Goal: Task Accomplishment & Management: Manage account settings

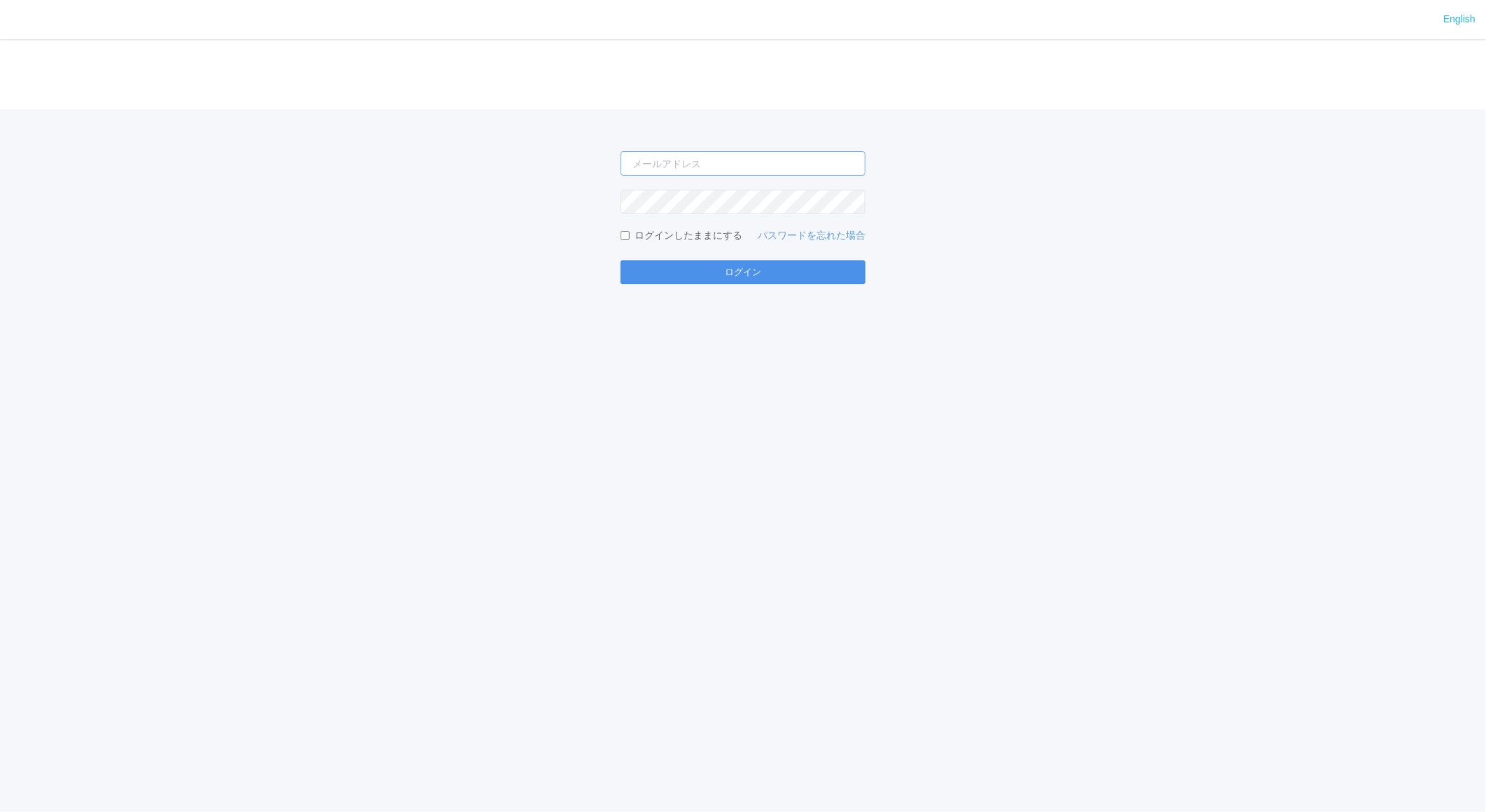
type input "jp-atp-admin@dj.kyocera.com"
click at [686, 278] on button "ログイン" at bounding box center [743, 272] width 245 height 24
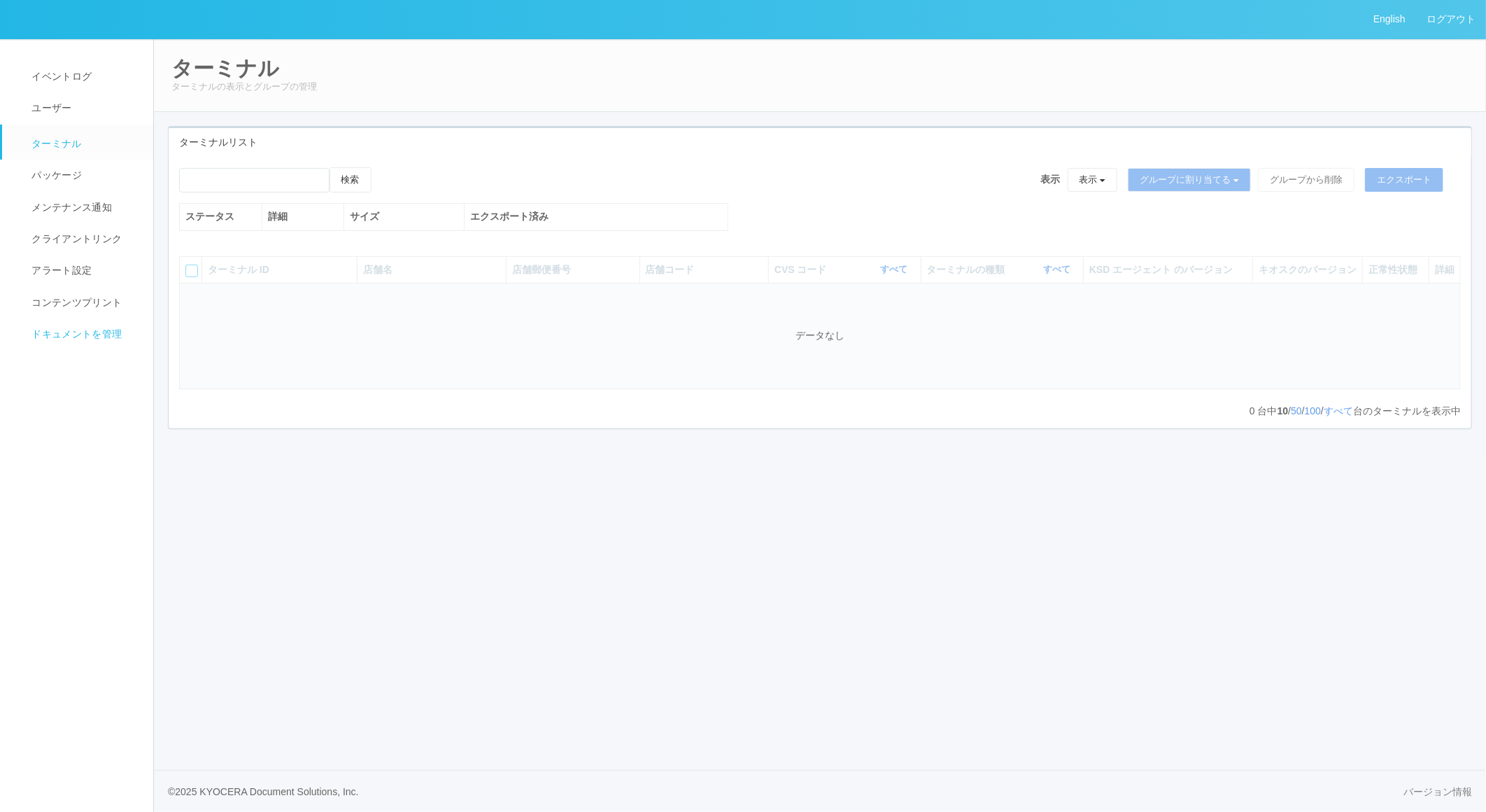
click at [91, 331] on span "ドキュメントを管理" at bounding box center [74, 333] width 94 height 11
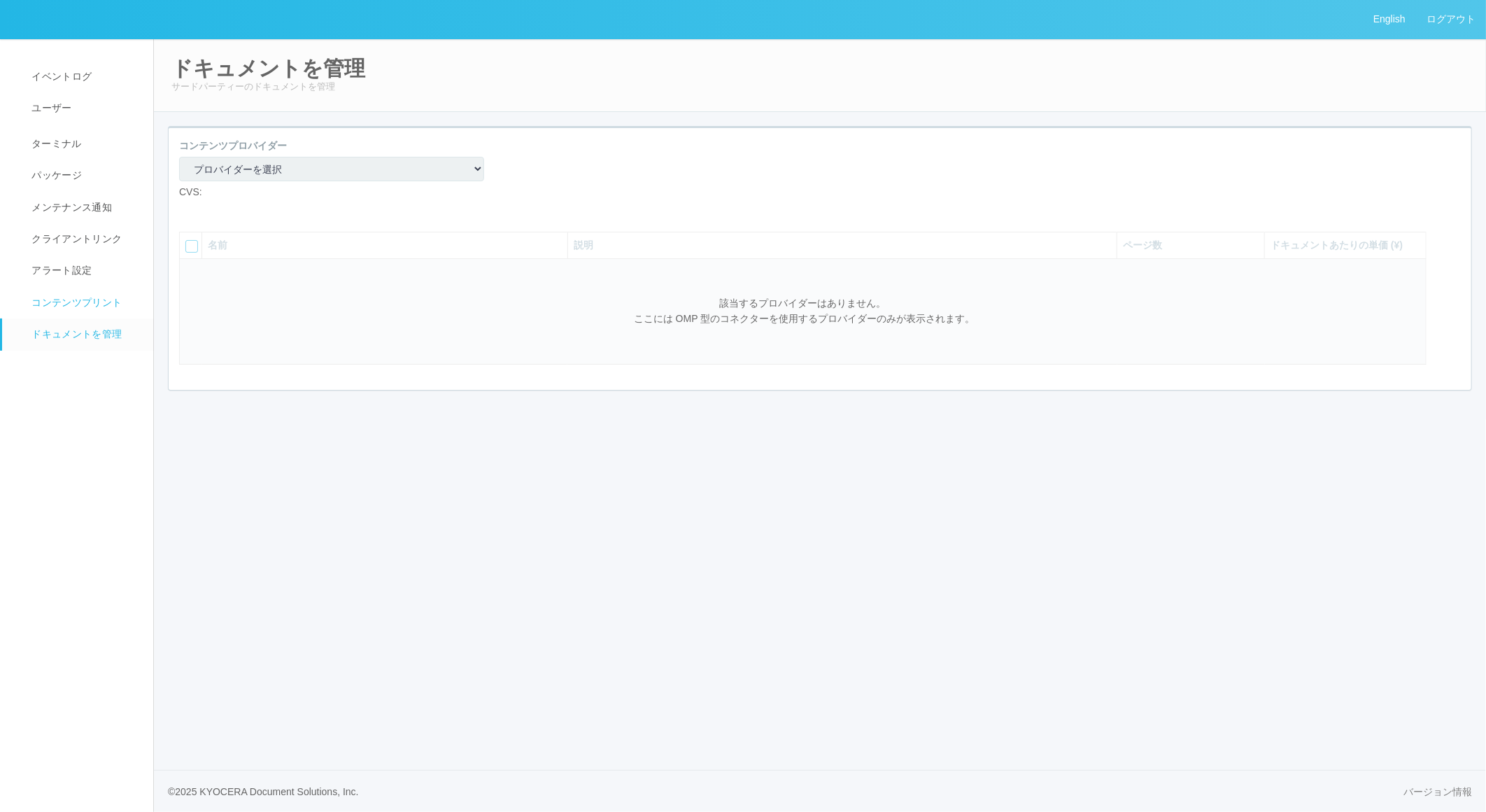
click at [82, 301] on span "コンテンツプリント" at bounding box center [74, 302] width 94 height 11
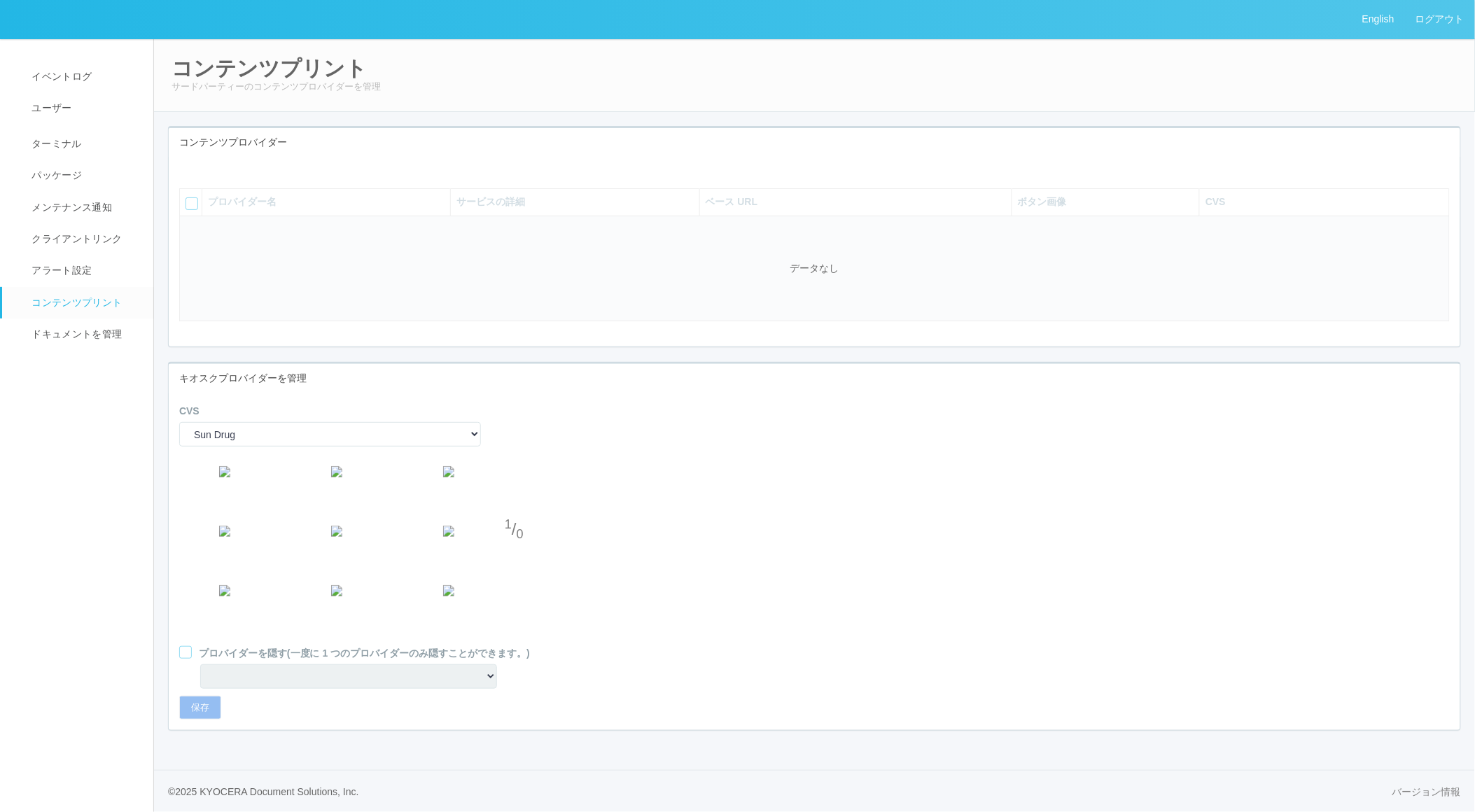
click at [190, 167] on icon at bounding box center [190, 167] width 0 height 0
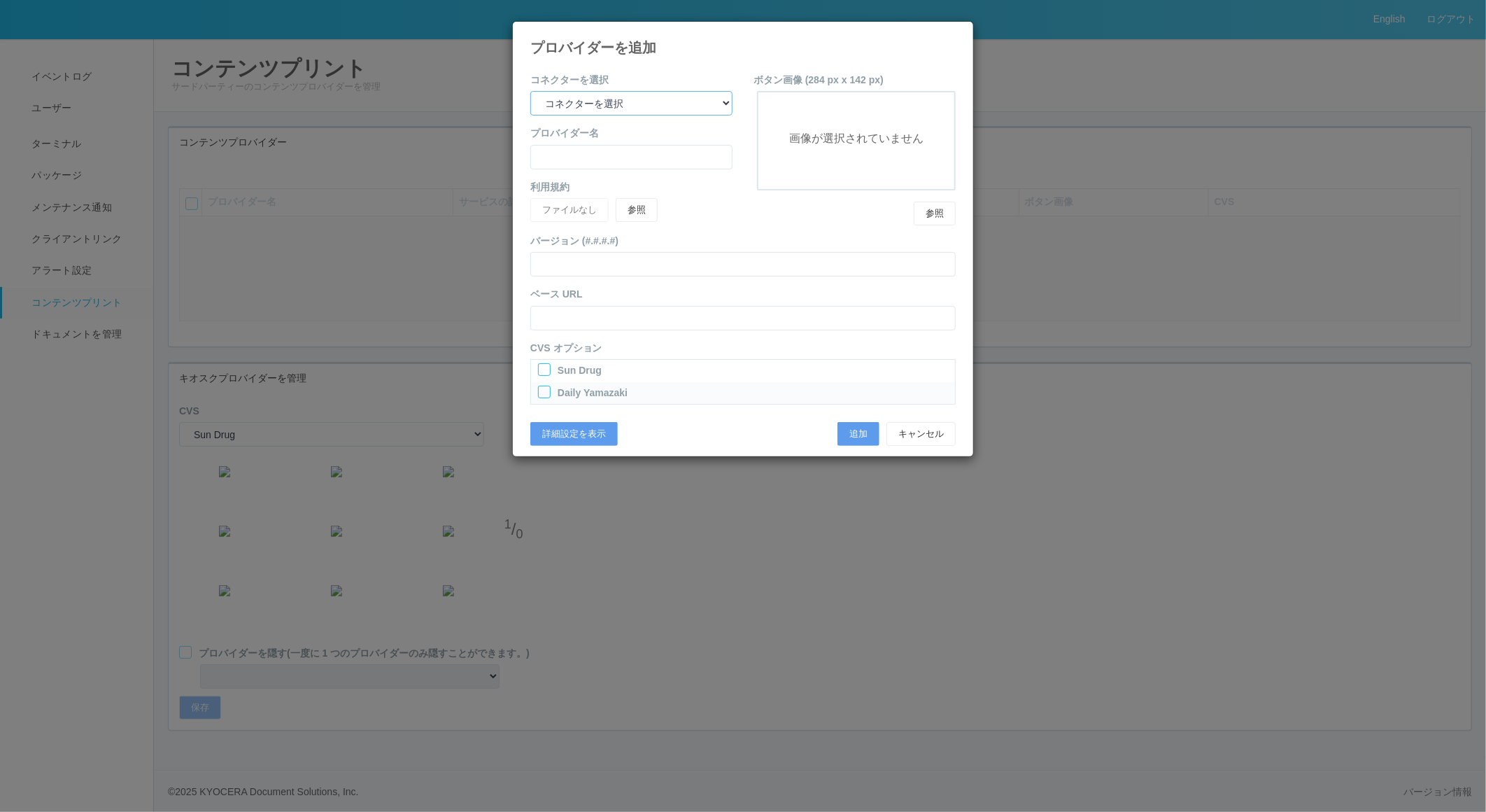
click at [626, 103] on select "コネクターを選択 yamaha-music bit omp keiba busica telecommute-support" at bounding box center [631, 103] width 202 height 24
select select "yamaha-music"
click at [531, 91] on select "コネクターを選択 yamaha-music bit omp keiba busica telecommute-support" at bounding box center [631, 103] width 202 height 24
type input "Yamaha Music"
type input "https://nps.qa.print-gakufu.com/"
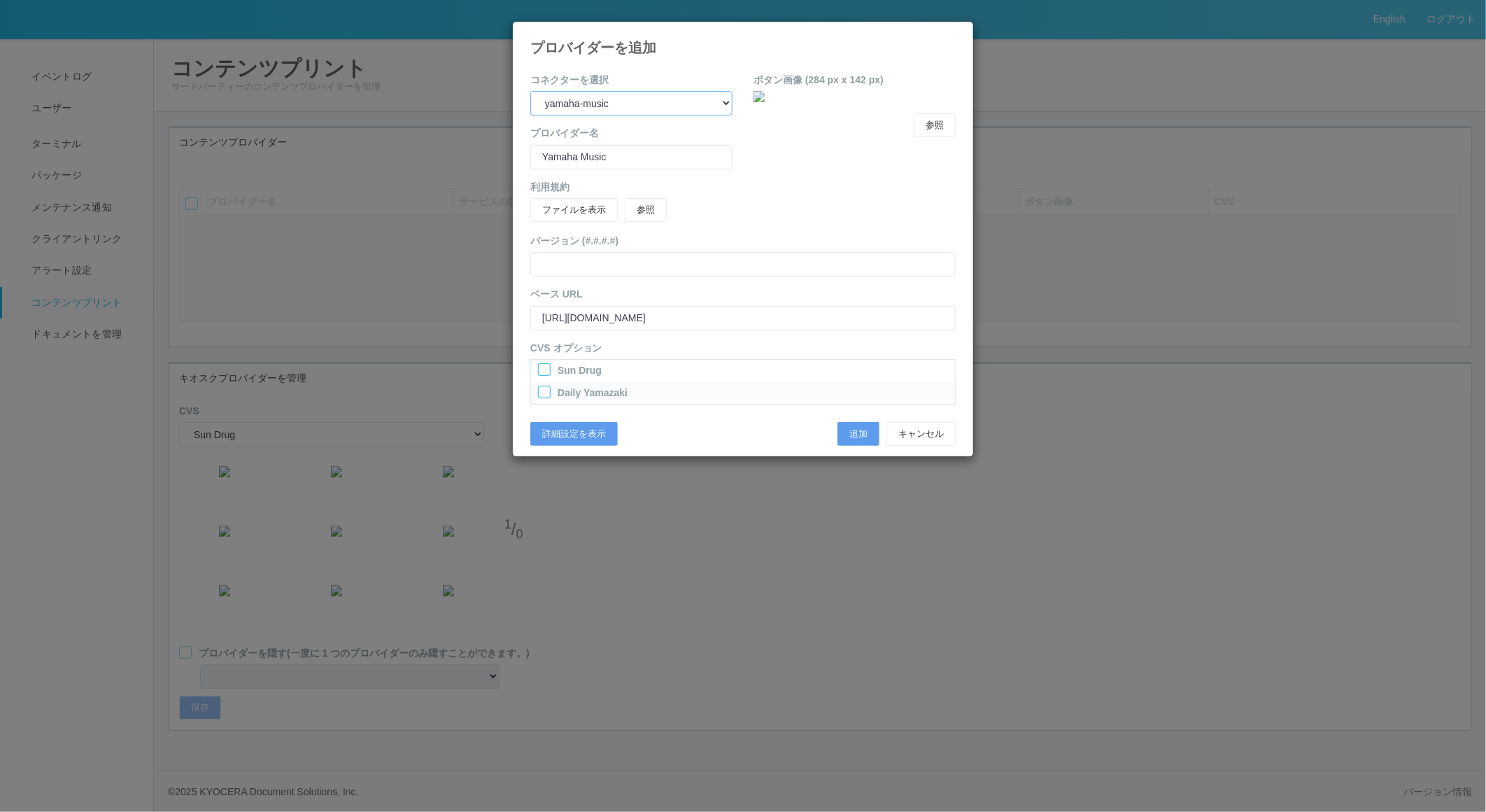
click at [671, 105] on select "yamaha-music bit omp keiba busica telecommute-support" at bounding box center [631, 103] width 202 height 24
select select "omp"
click at [531, 91] on select "yamaha-music bit omp keiba busica telecommute-support" at bounding box center [631, 103] width 202 height 24
type input "Operations Manual Print"
click at [563, 371] on label "Sun Drug" at bounding box center [580, 370] width 44 height 15
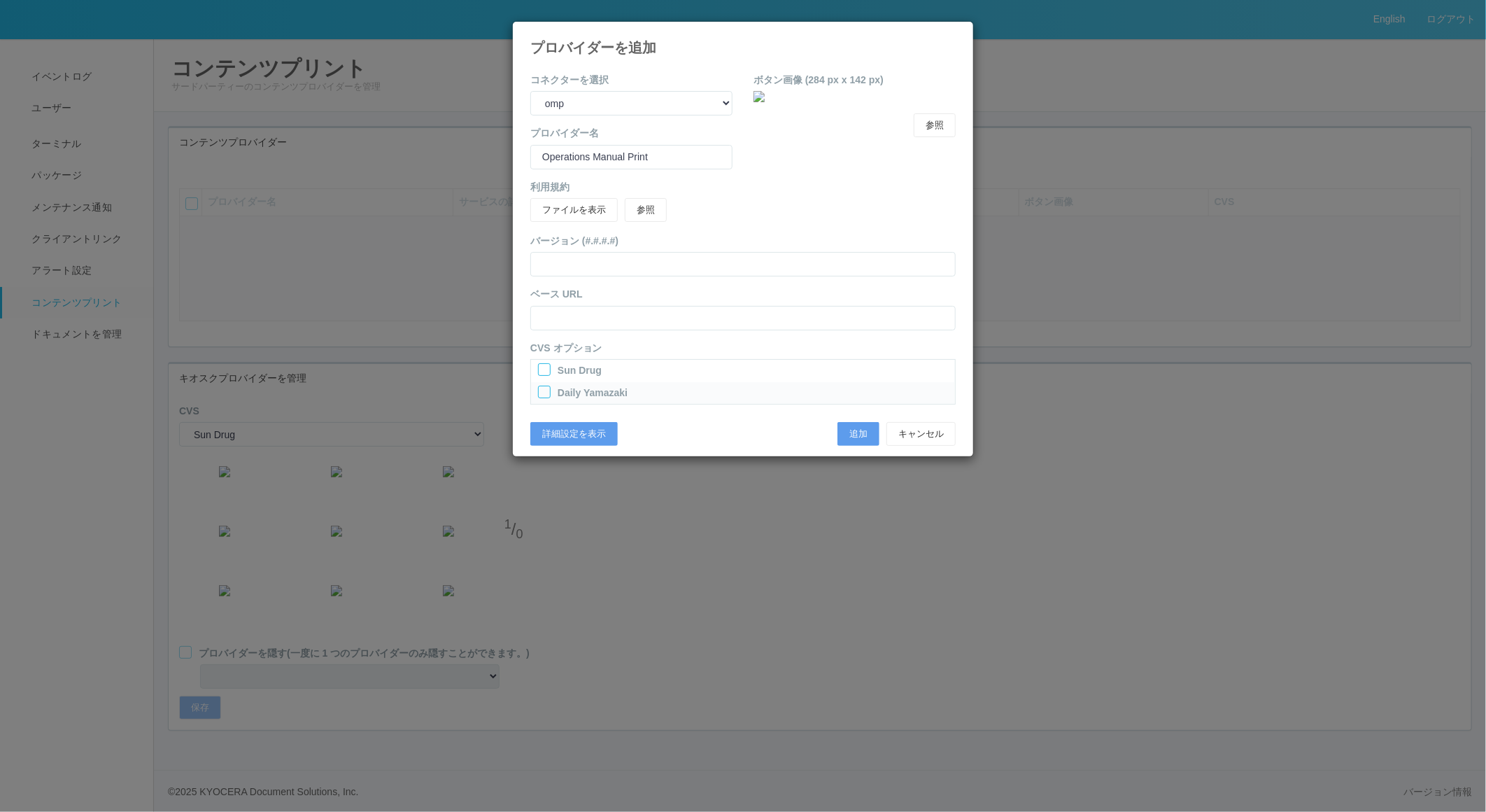
click at [544, 368] on div at bounding box center [545, 369] width 12 height 12
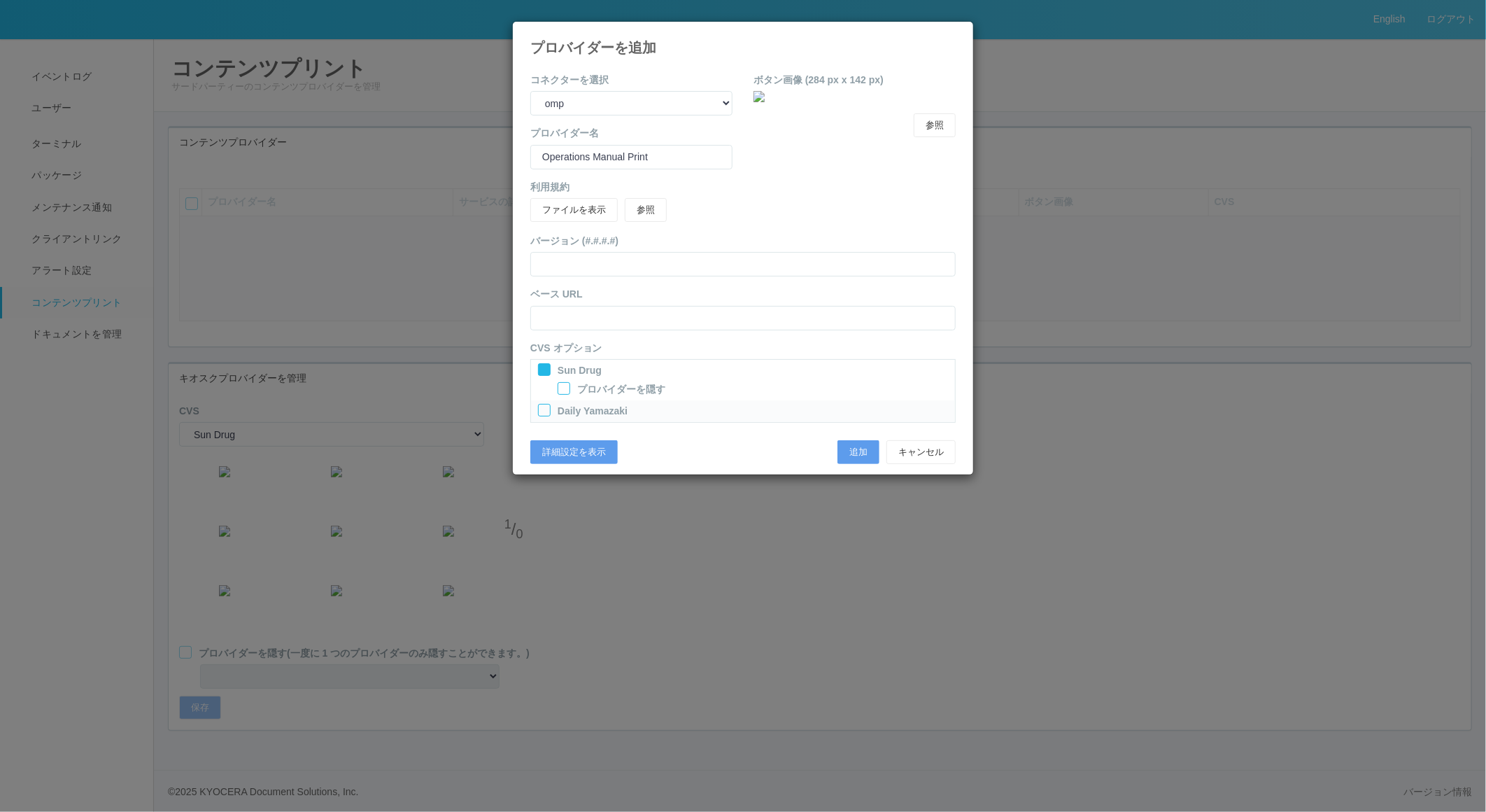
click at [544, 407] on div at bounding box center [545, 410] width 12 height 12
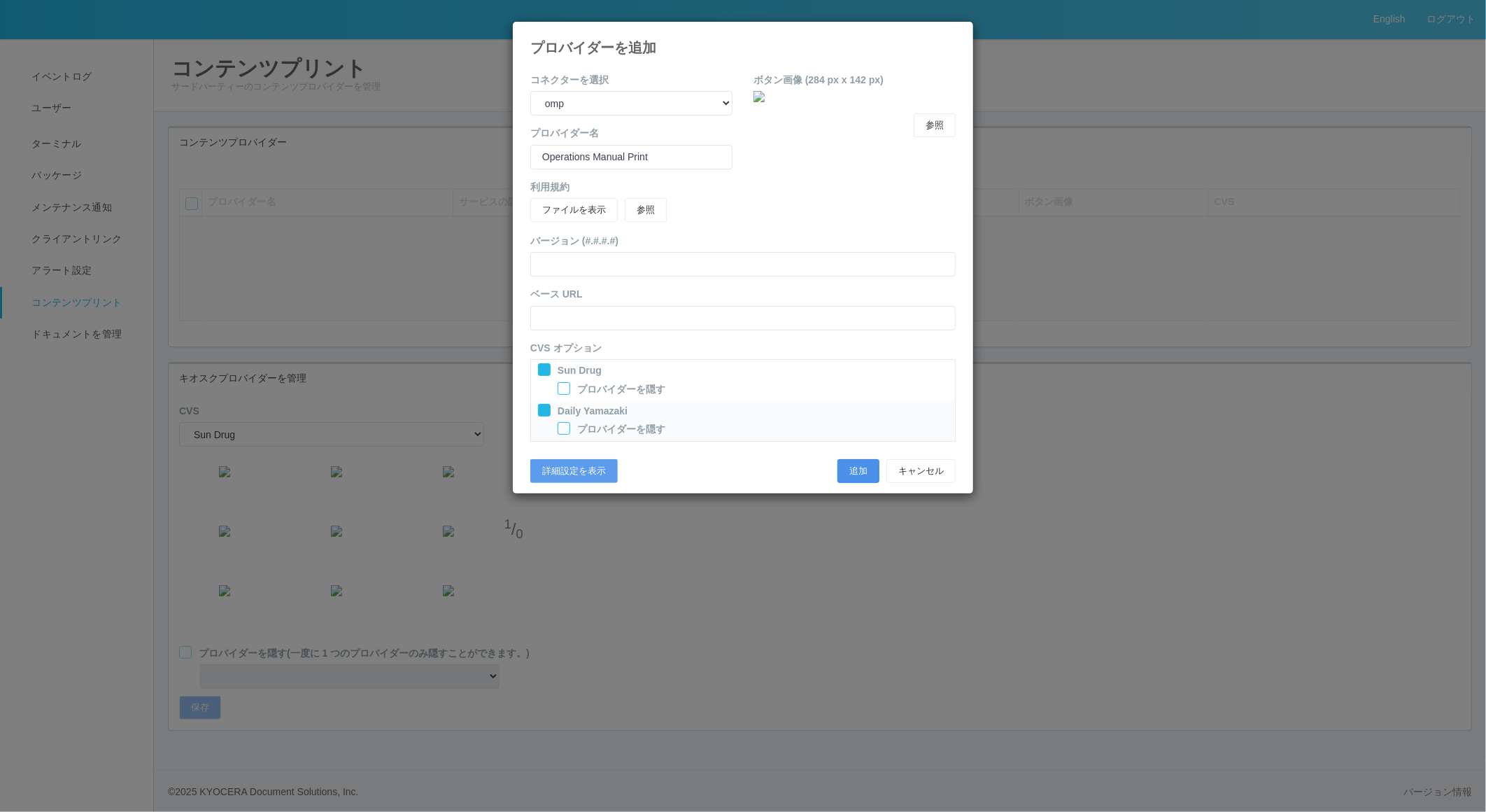
click at [856, 469] on button "追加" at bounding box center [858, 470] width 42 height 24
select select "0"
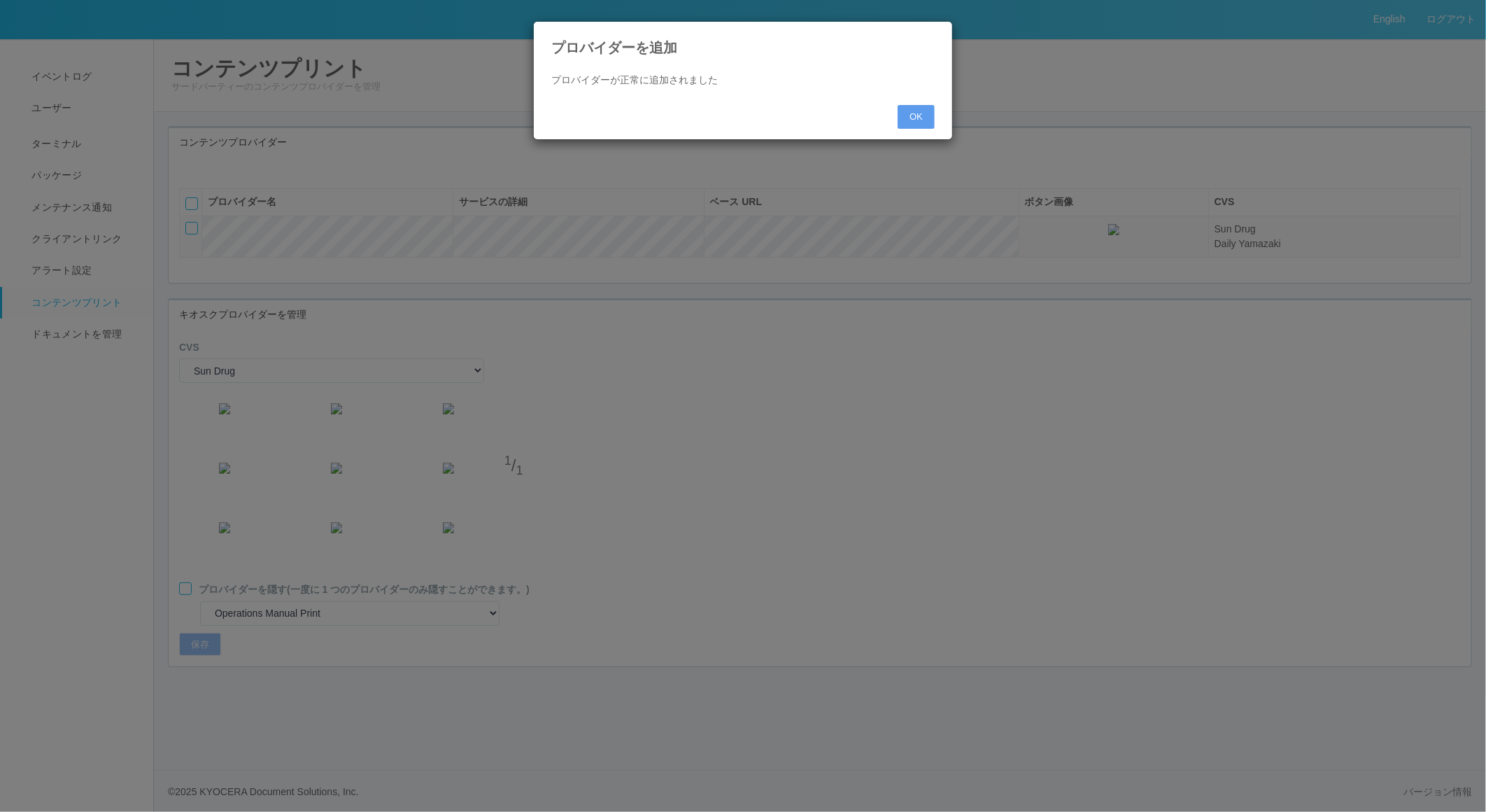
click at [856, 465] on div "プロバイダーを追加 プロバイダーが正常に追加されました OK" at bounding box center [743, 406] width 1486 height 812
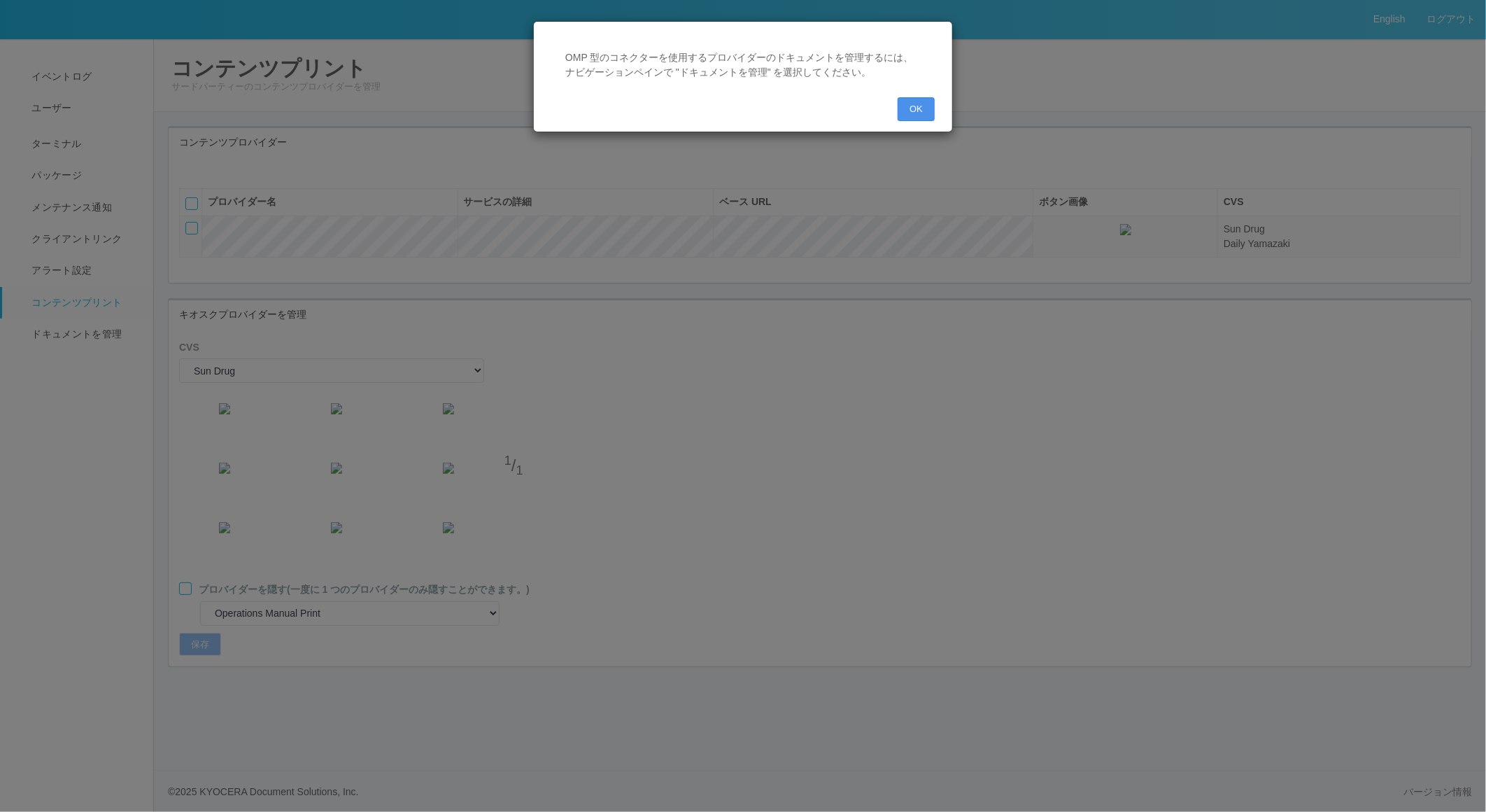
click at [920, 103] on button "OK" at bounding box center [916, 108] width 37 height 24
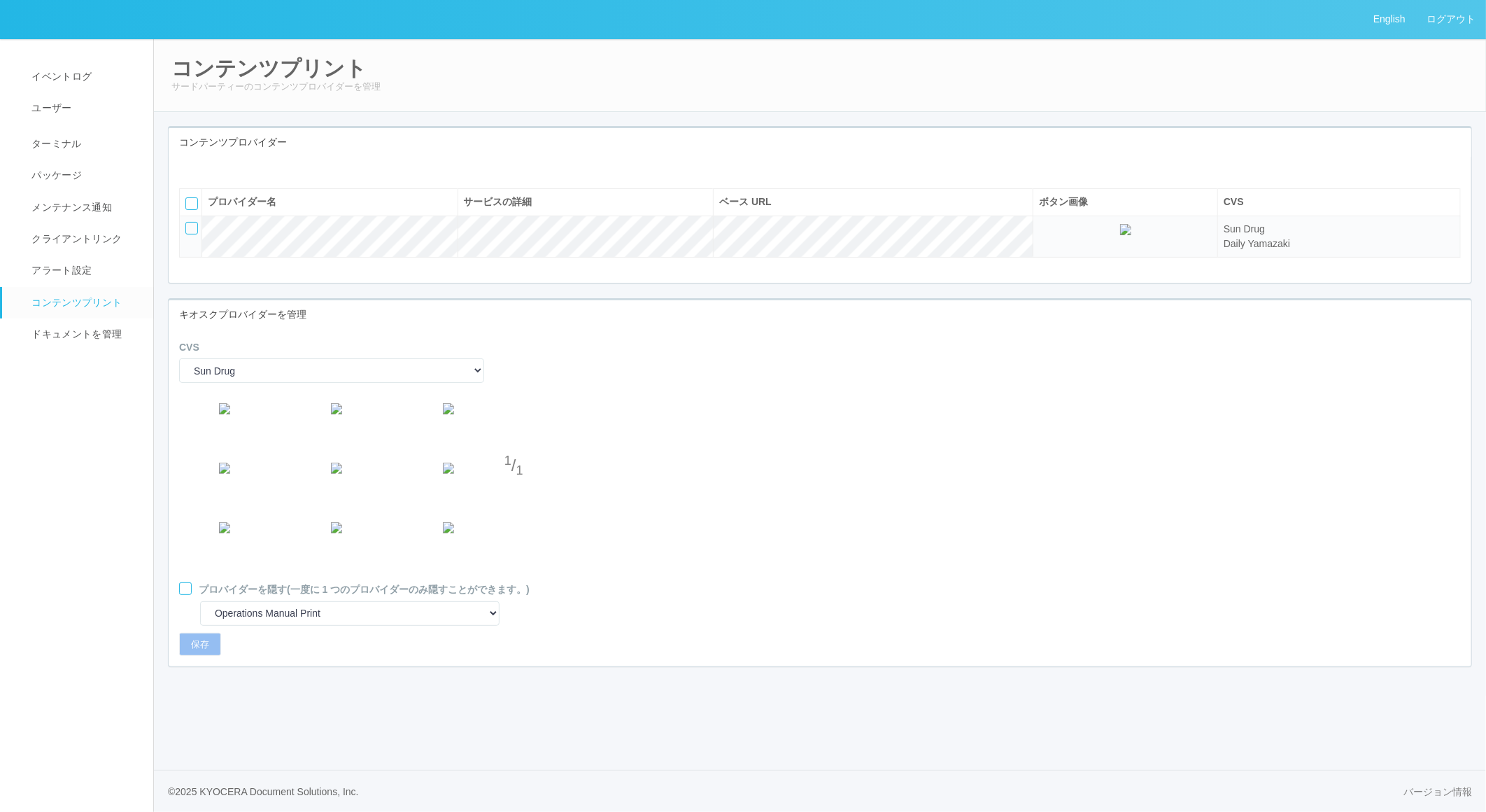
click at [183, 594] on div at bounding box center [185, 588] width 12 height 12
click at [285, 383] on select "Sun Drug Daily Yamazaki" at bounding box center [331, 371] width 305 height 24
click at [179, 383] on select "Sun Drug Daily Yamazaki" at bounding box center [331, 371] width 305 height 24
click at [190, 594] on div at bounding box center [185, 588] width 12 height 12
click at [191, 656] on button "保存" at bounding box center [200, 644] width 42 height 24
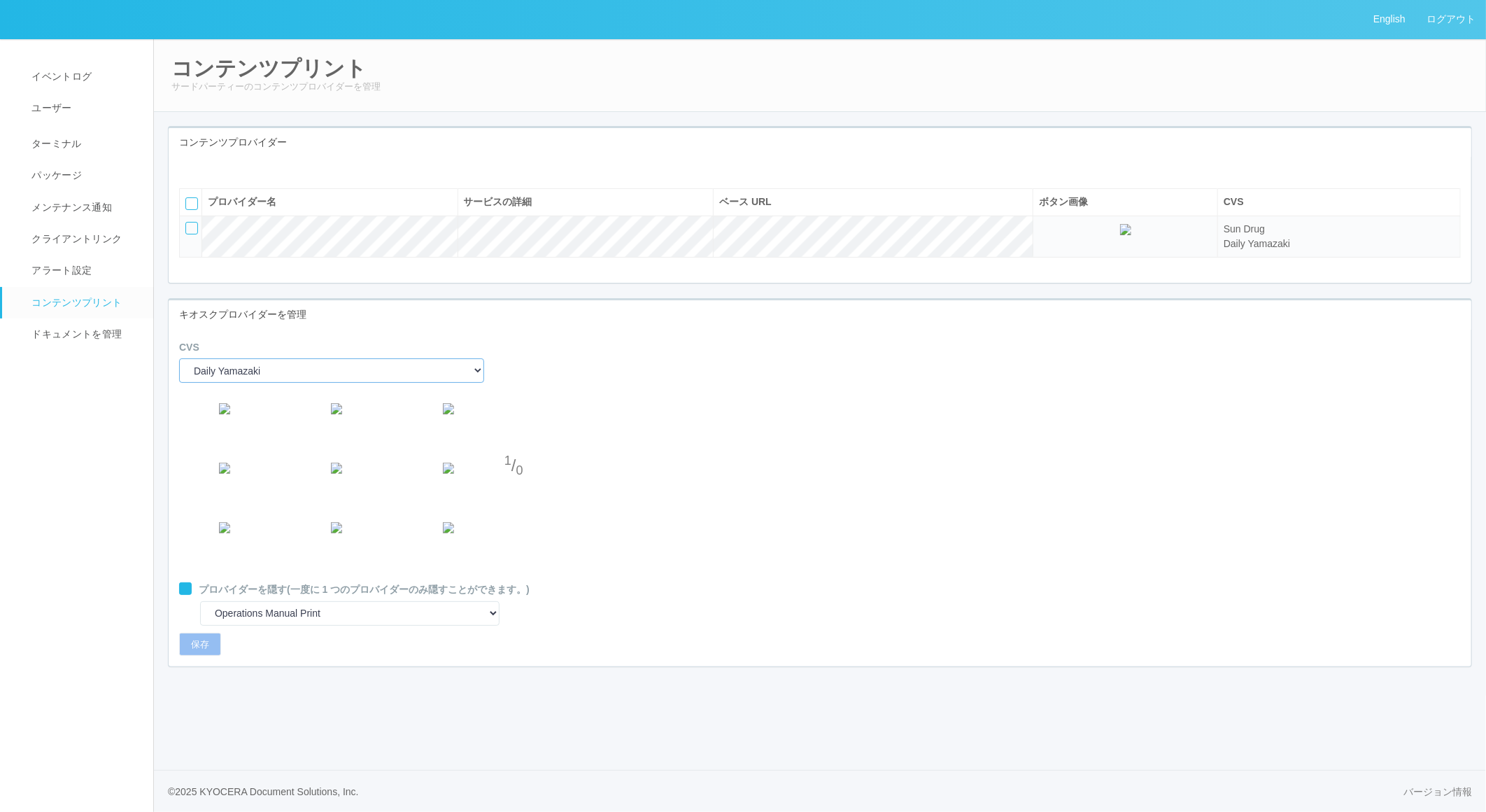
click at [257, 383] on select "Sun Drug Daily Yamazaki" at bounding box center [331, 371] width 305 height 24
select select "0"
click at [179, 383] on select "Sun Drug Daily Yamazaki" at bounding box center [331, 371] width 305 height 24
click at [185, 594] on div at bounding box center [185, 588] width 12 height 12
click at [195, 656] on button "保存" at bounding box center [200, 644] width 42 height 24
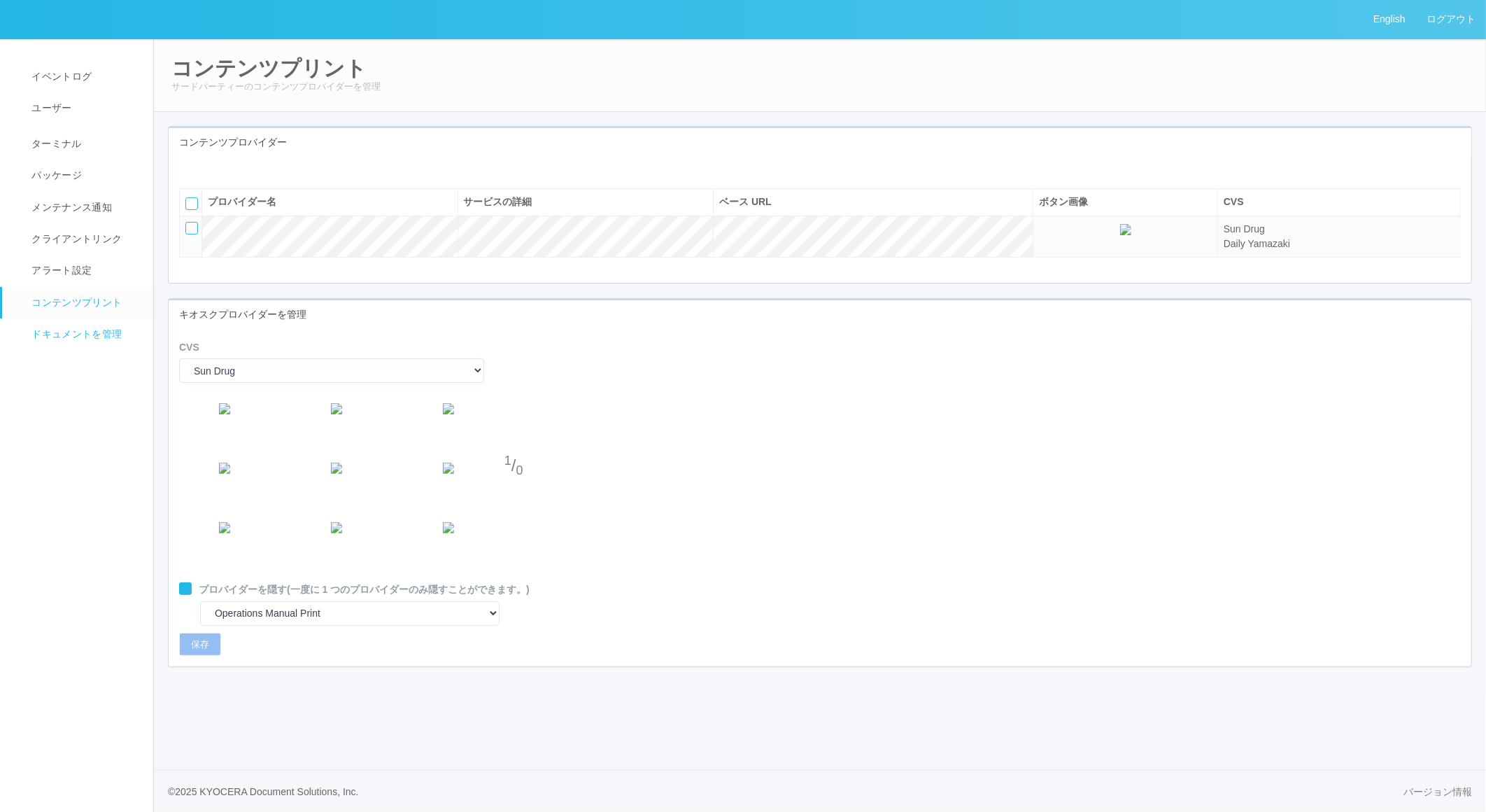
click at [96, 338] on span "ドキュメントを管理" at bounding box center [74, 333] width 94 height 11
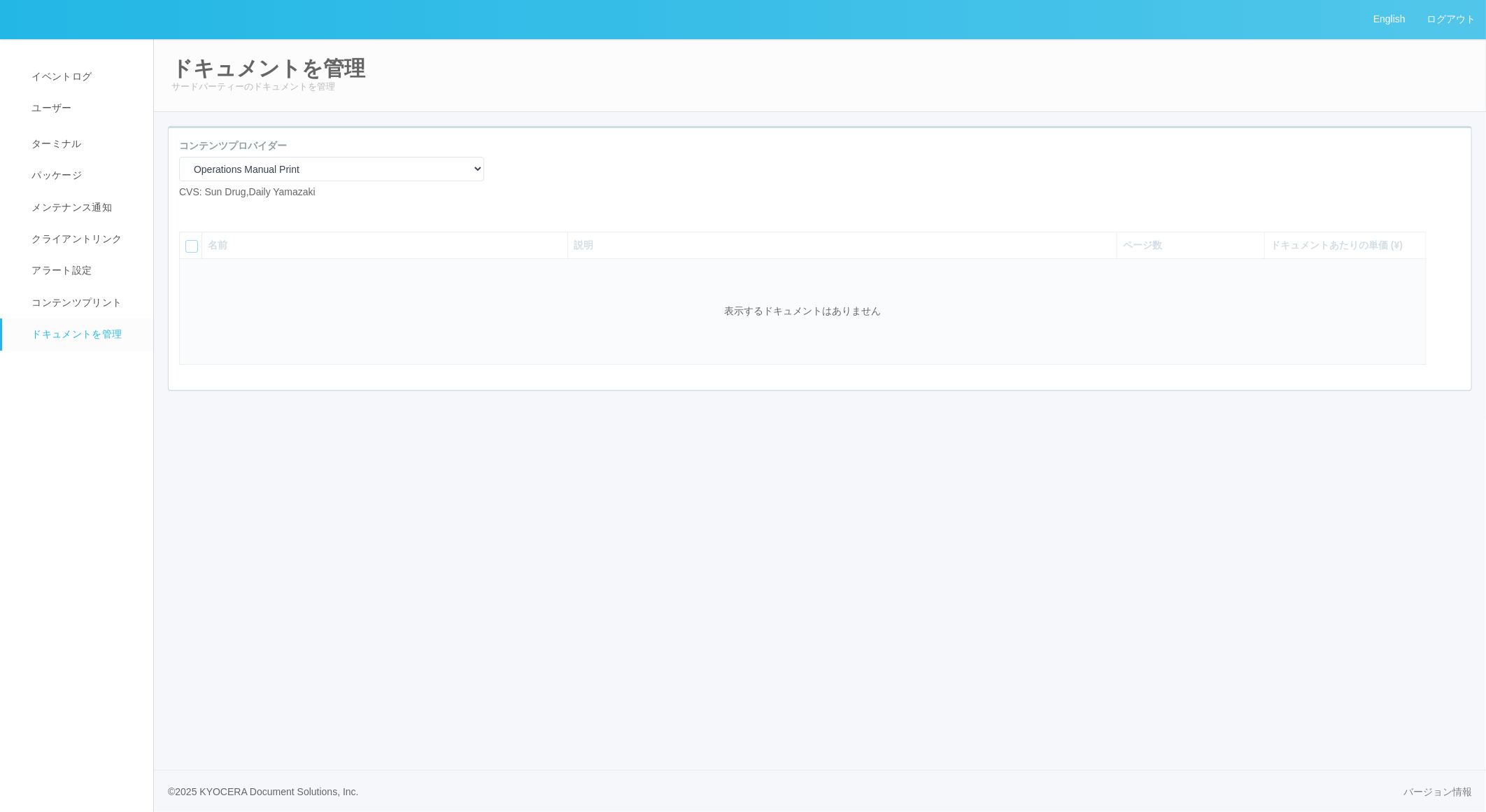
click at [190, 211] on icon at bounding box center [190, 211] width 0 height 0
select select "A4"
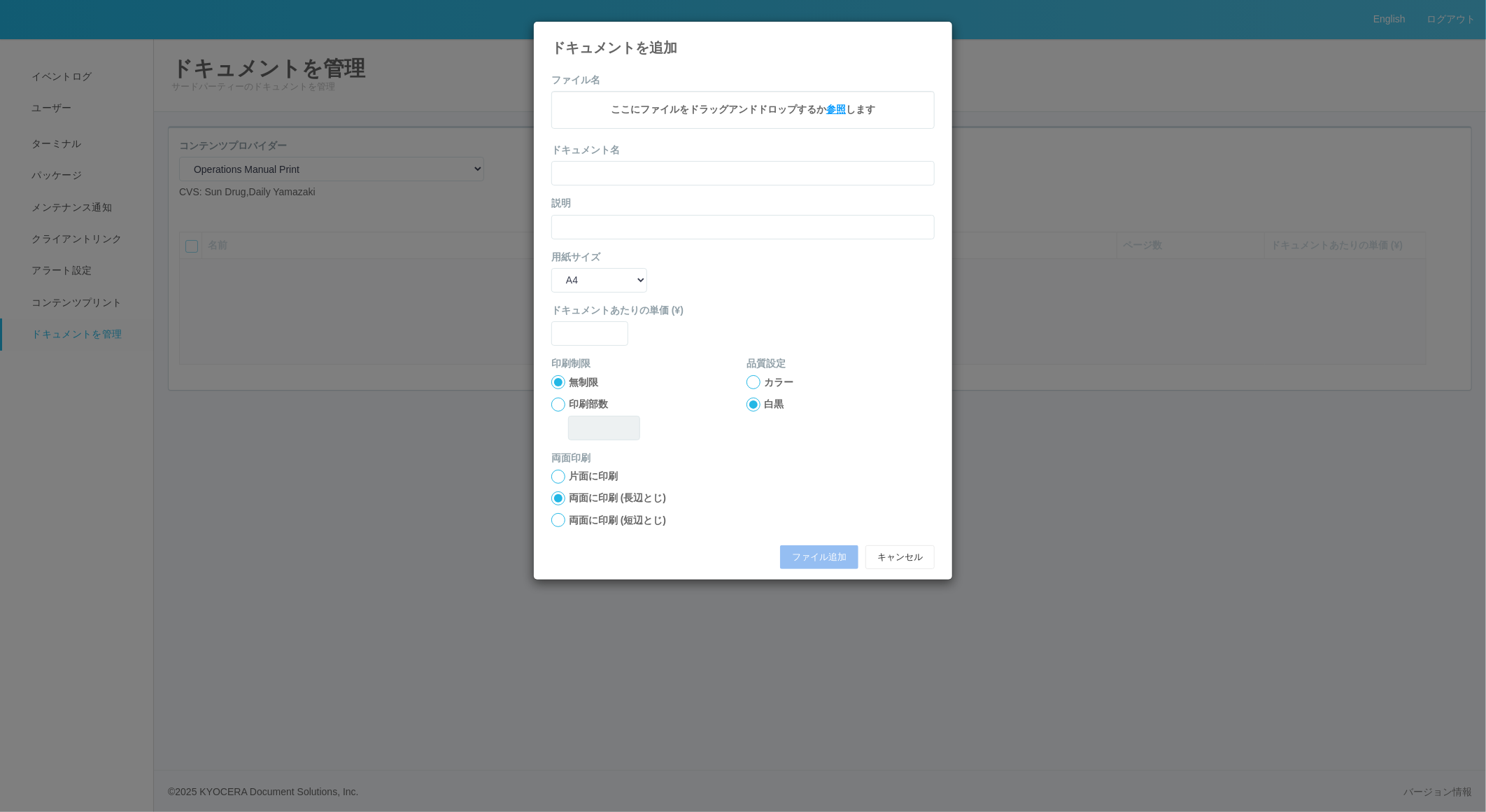
click at [833, 107] on span "参照" at bounding box center [836, 108] width 19 height 11
click at [817, 564] on button "ファイル追加" at bounding box center [819, 559] width 79 height 24
click at [594, 174] on input "text" at bounding box center [743, 176] width 384 height 24
type input "A4"
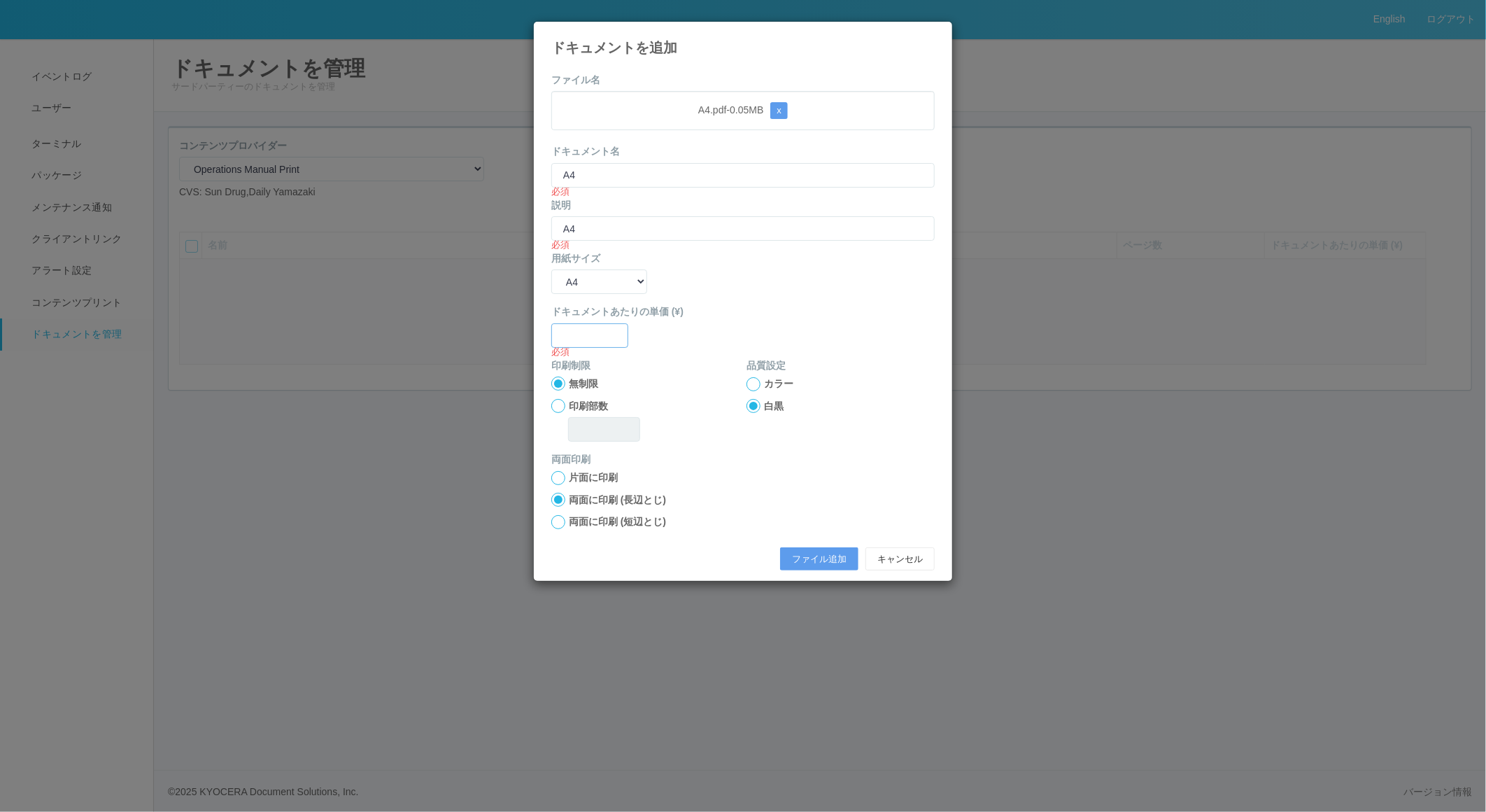
type input "0"
click at [830, 554] on button "ファイル追加" at bounding box center [819, 559] width 79 height 24
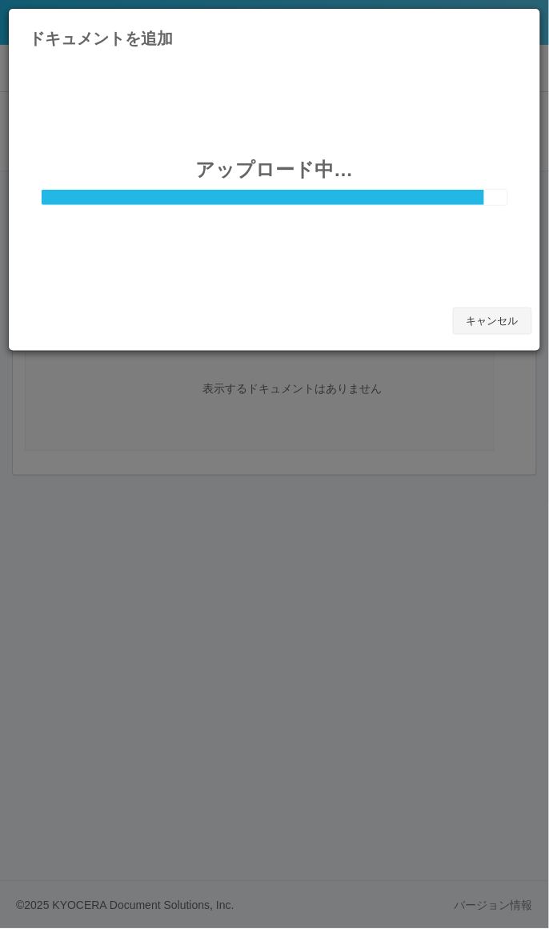
click at [498, 317] on button "キャンセル" at bounding box center [492, 320] width 79 height 27
click at [520, 21] on icon at bounding box center [520, 21] width 0 height 0
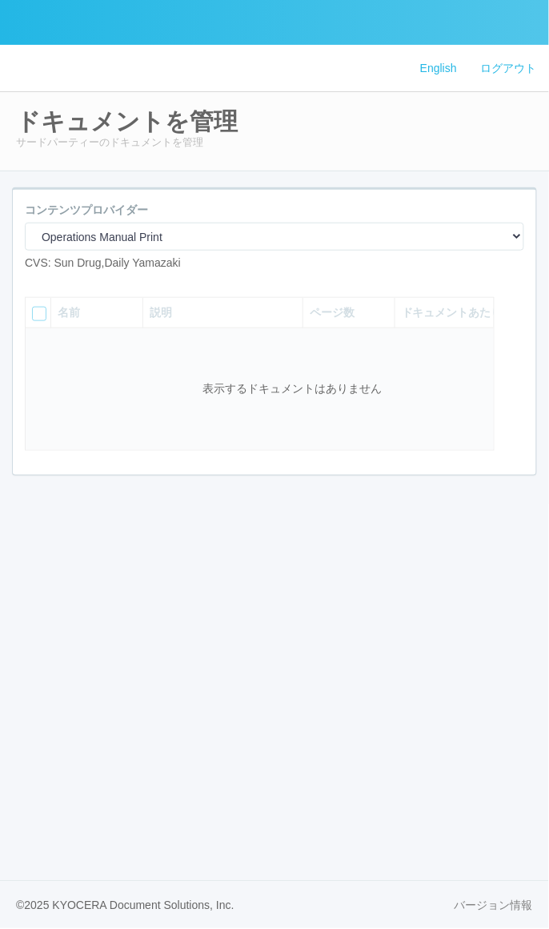
click at [37, 284] on icon at bounding box center [37, 284] width 0 height 0
select select "A4"
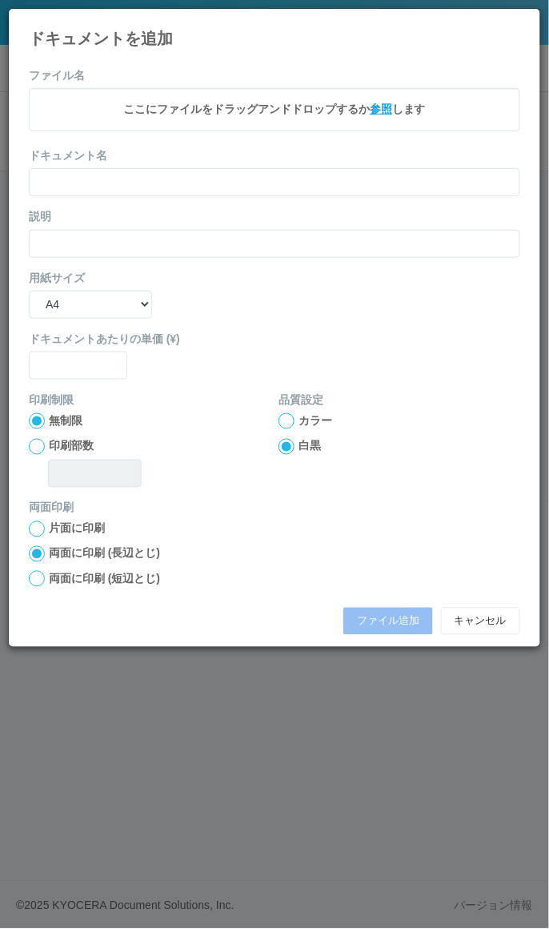
click at [375, 109] on span "参照" at bounding box center [381, 108] width 22 height 13
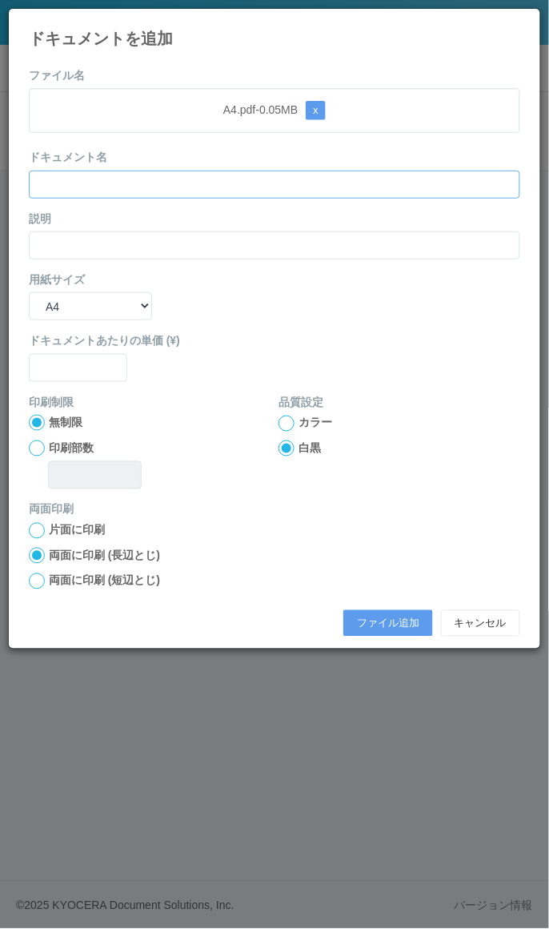
click at [130, 182] on input "text" at bounding box center [274, 184] width 491 height 28
type input "A4"
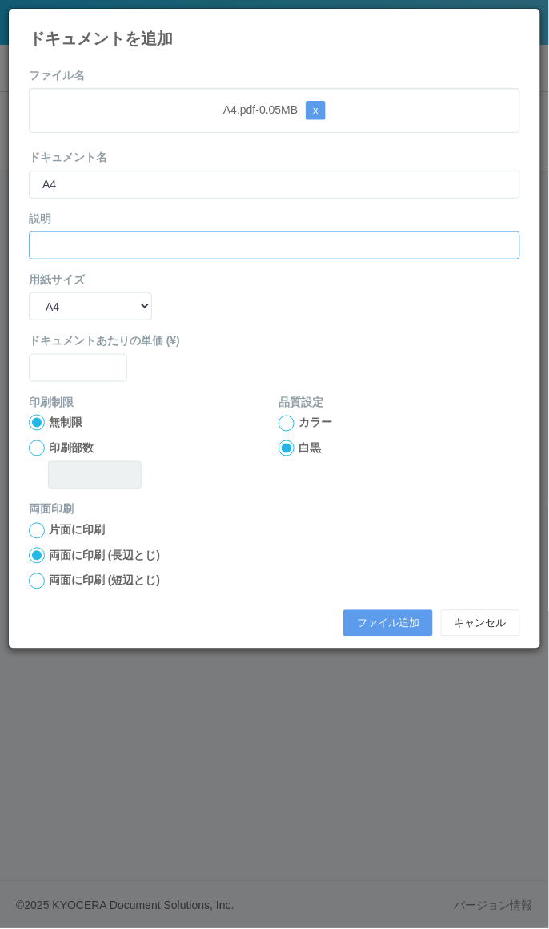
type input "A4"
type input "0"
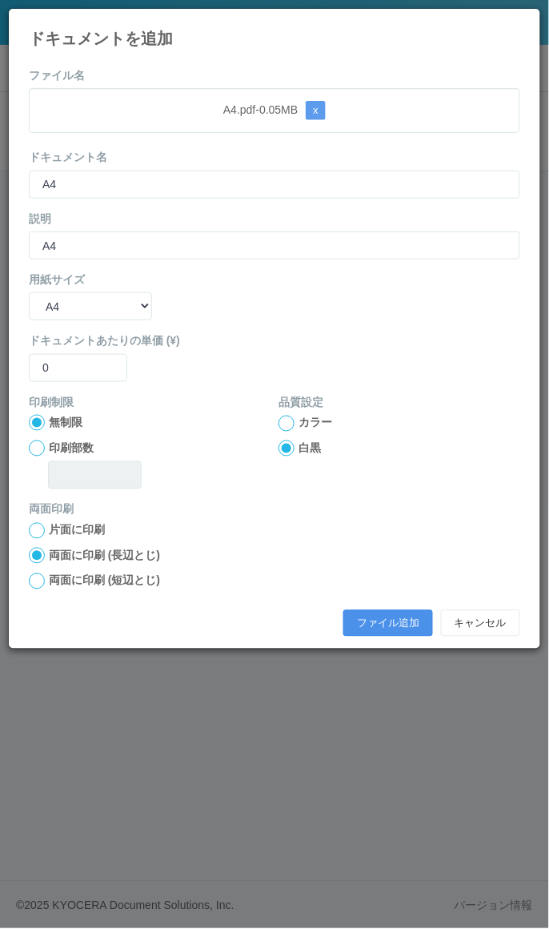
click at [377, 618] on button "ファイル追加" at bounding box center [388, 623] width 90 height 27
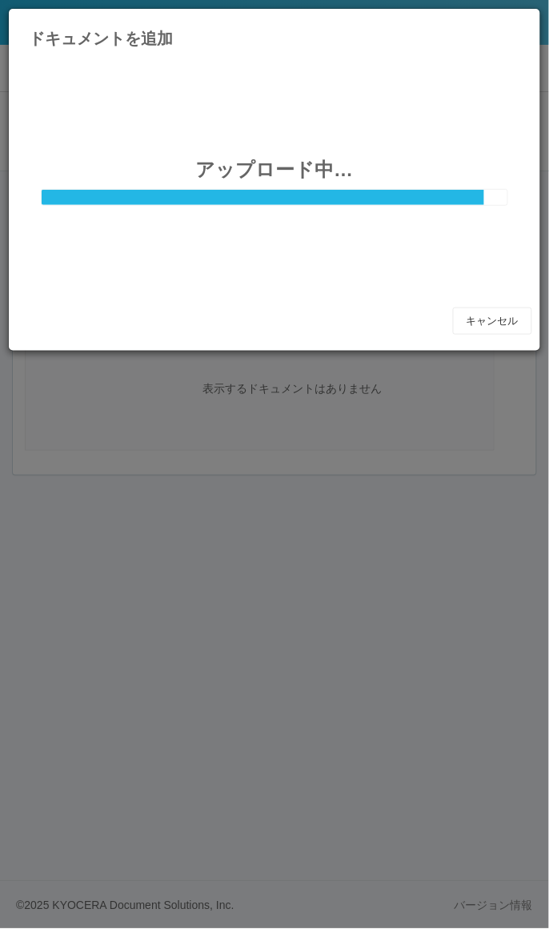
click at [520, 21] on icon at bounding box center [520, 21] width 0 height 0
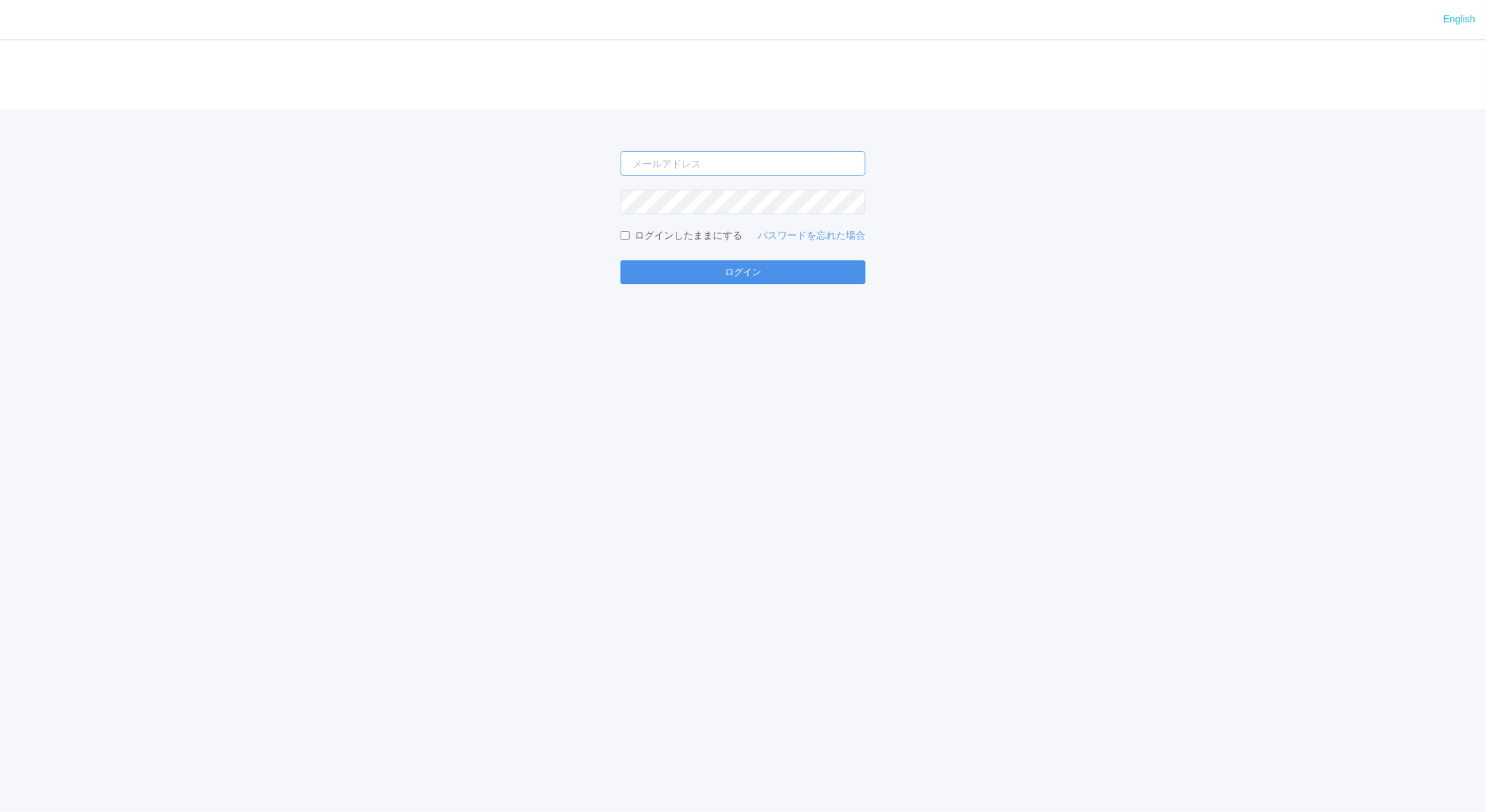
type input "[EMAIL_ADDRESS][DOMAIN_NAME]"
click at [769, 277] on button "ログイン" at bounding box center [743, 272] width 245 height 24
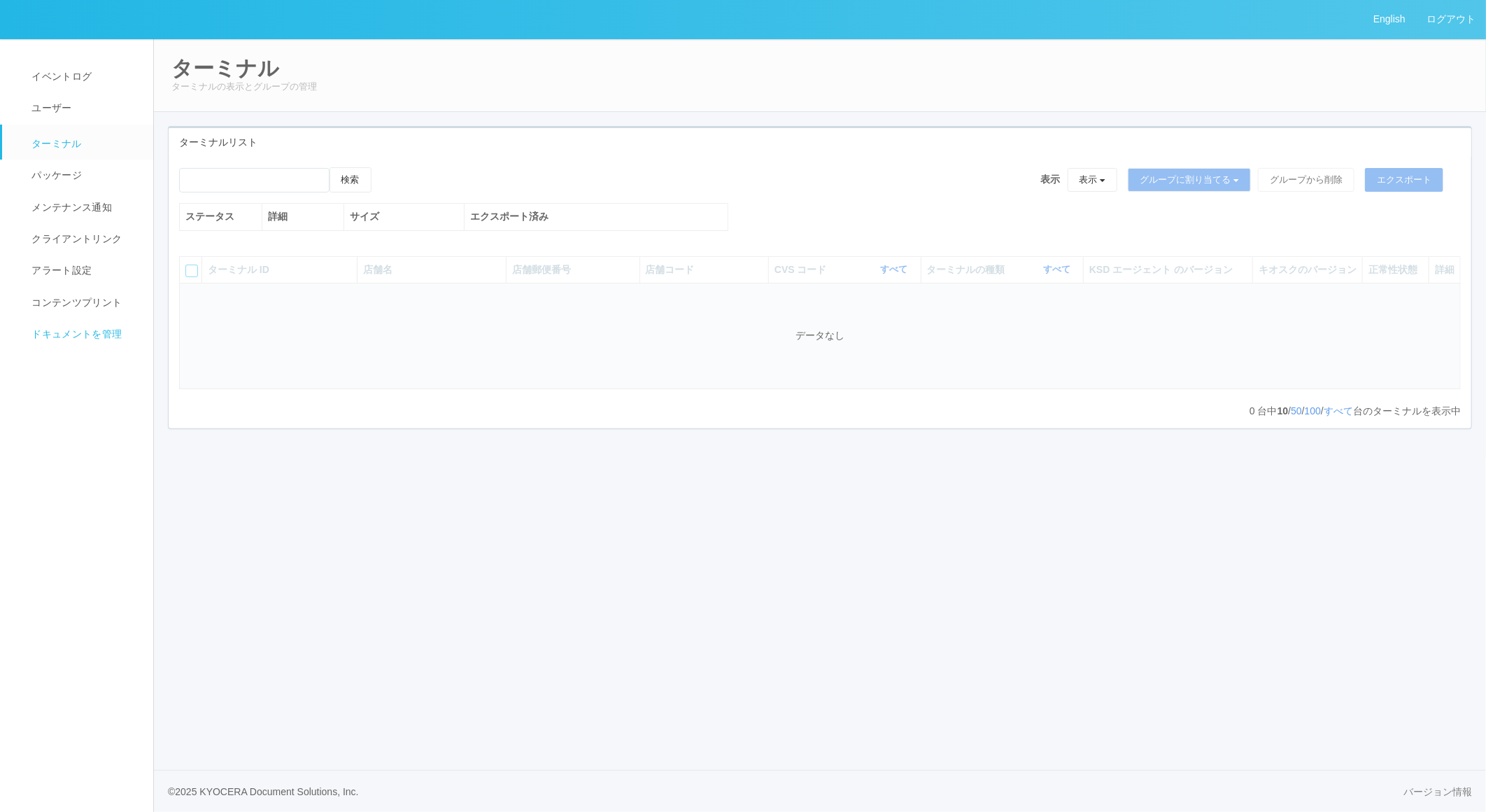
click at [59, 338] on span "ドキュメントを管理" at bounding box center [74, 333] width 94 height 11
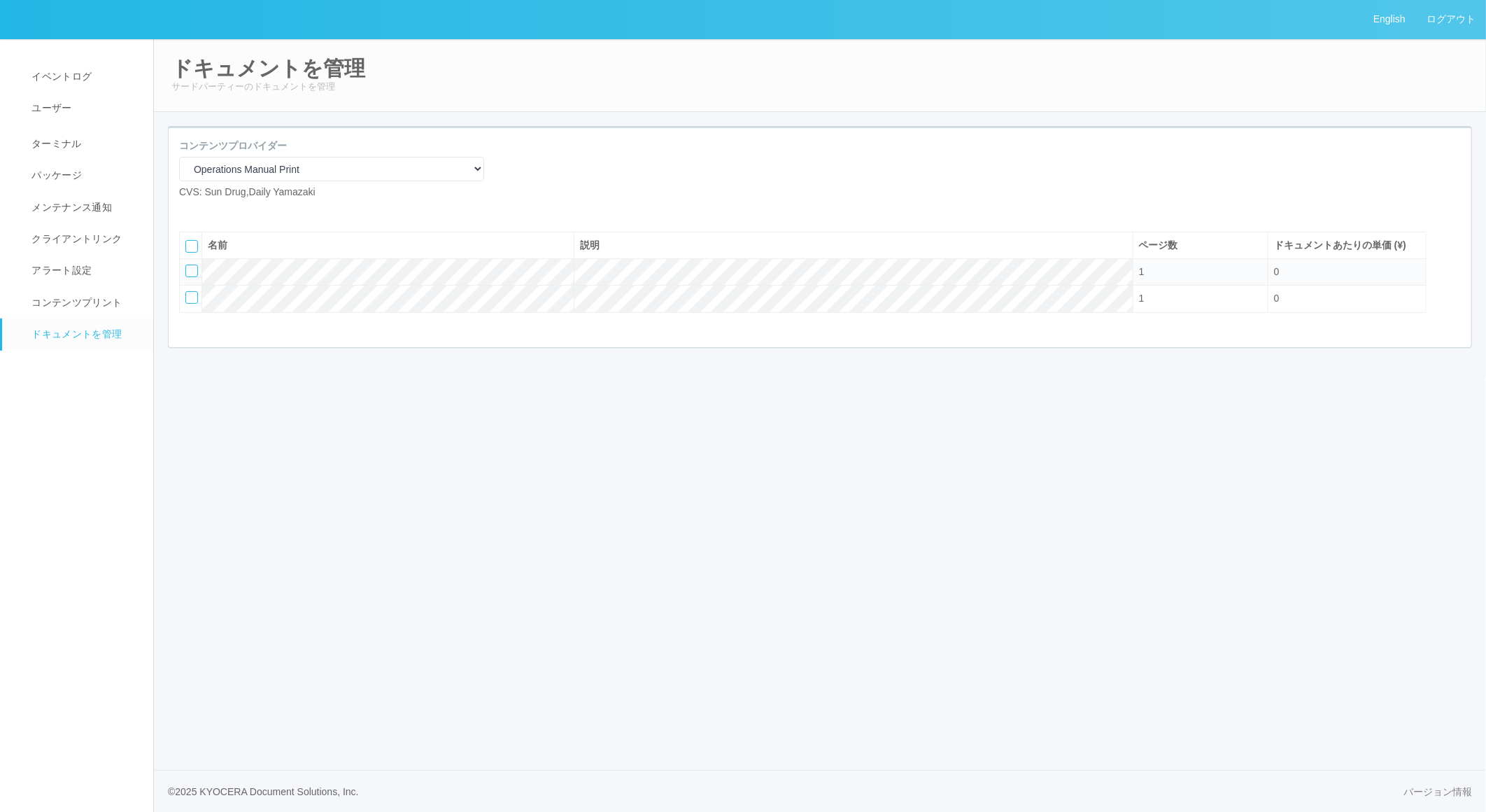
click at [190, 211] on icon at bounding box center [190, 211] width 0 height 0
select select "A4"
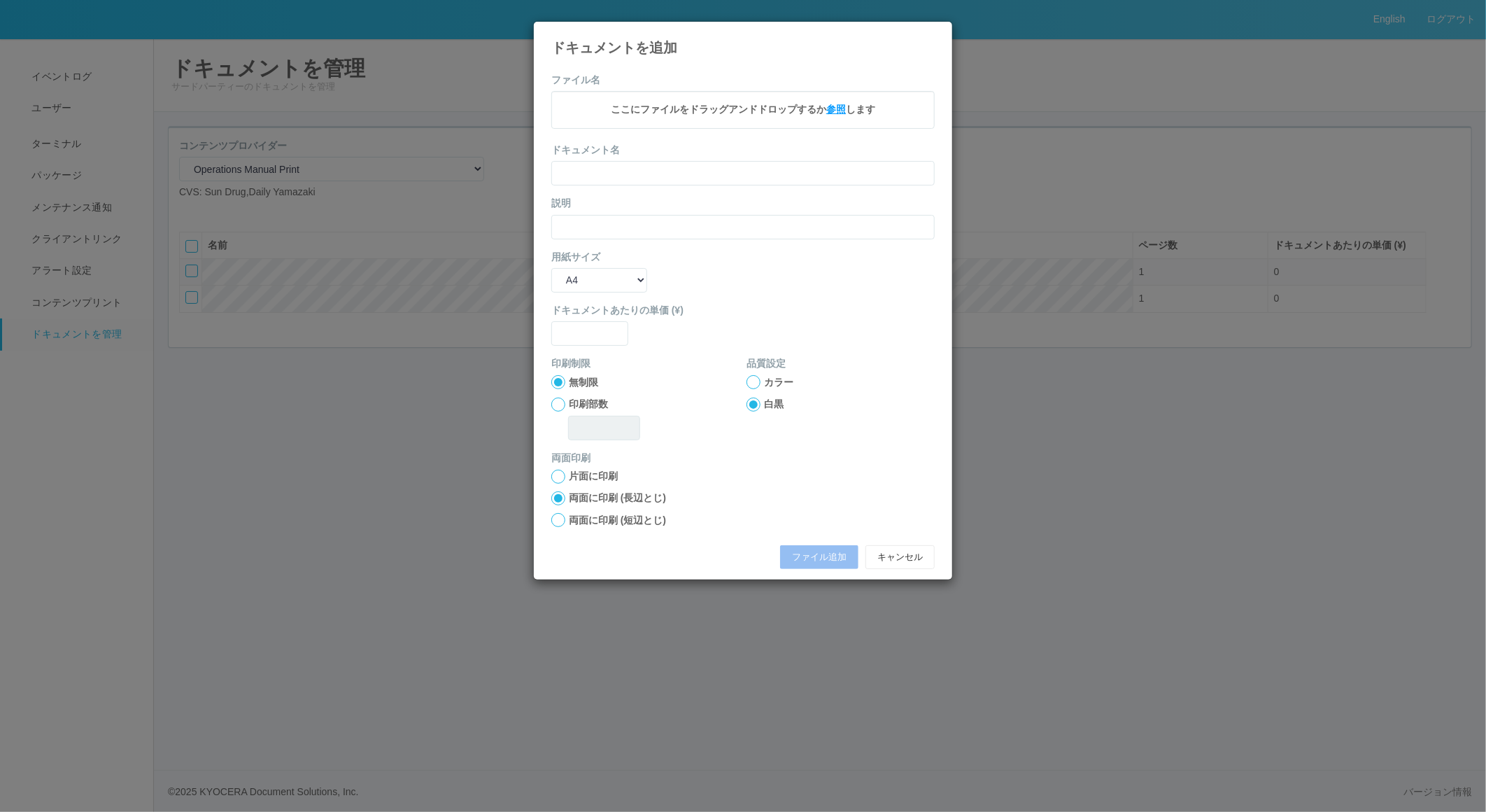
click at [830, 108] on span "参照" at bounding box center [836, 108] width 19 height 11
click at [602, 175] on input "text" at bounding box center [743, 176] width 384 height 24
type input "A4"
type input "0"
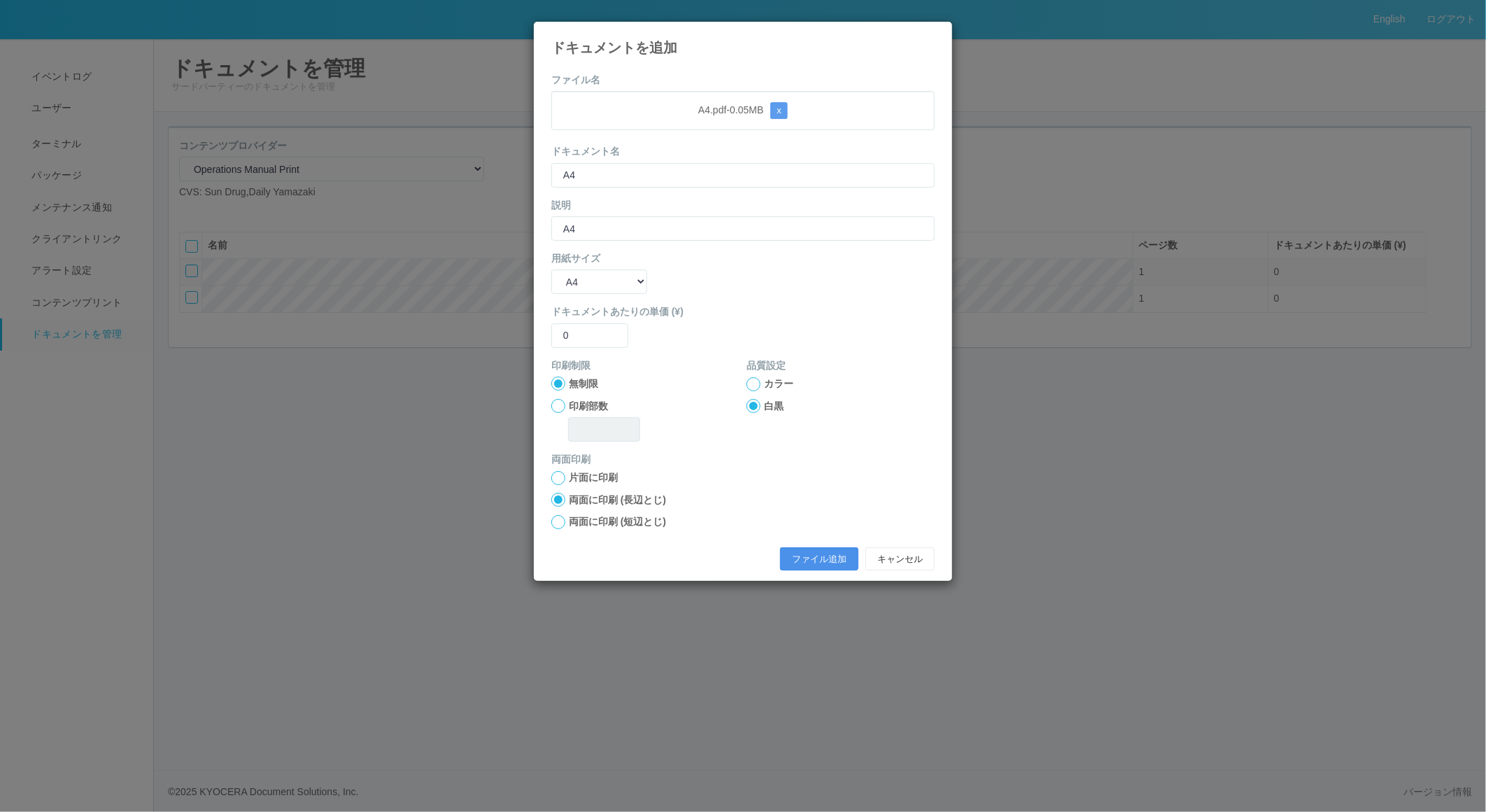
click at [809, 562] on button "ファイル追加" at bounding box center [819, 559] width 79 height 24
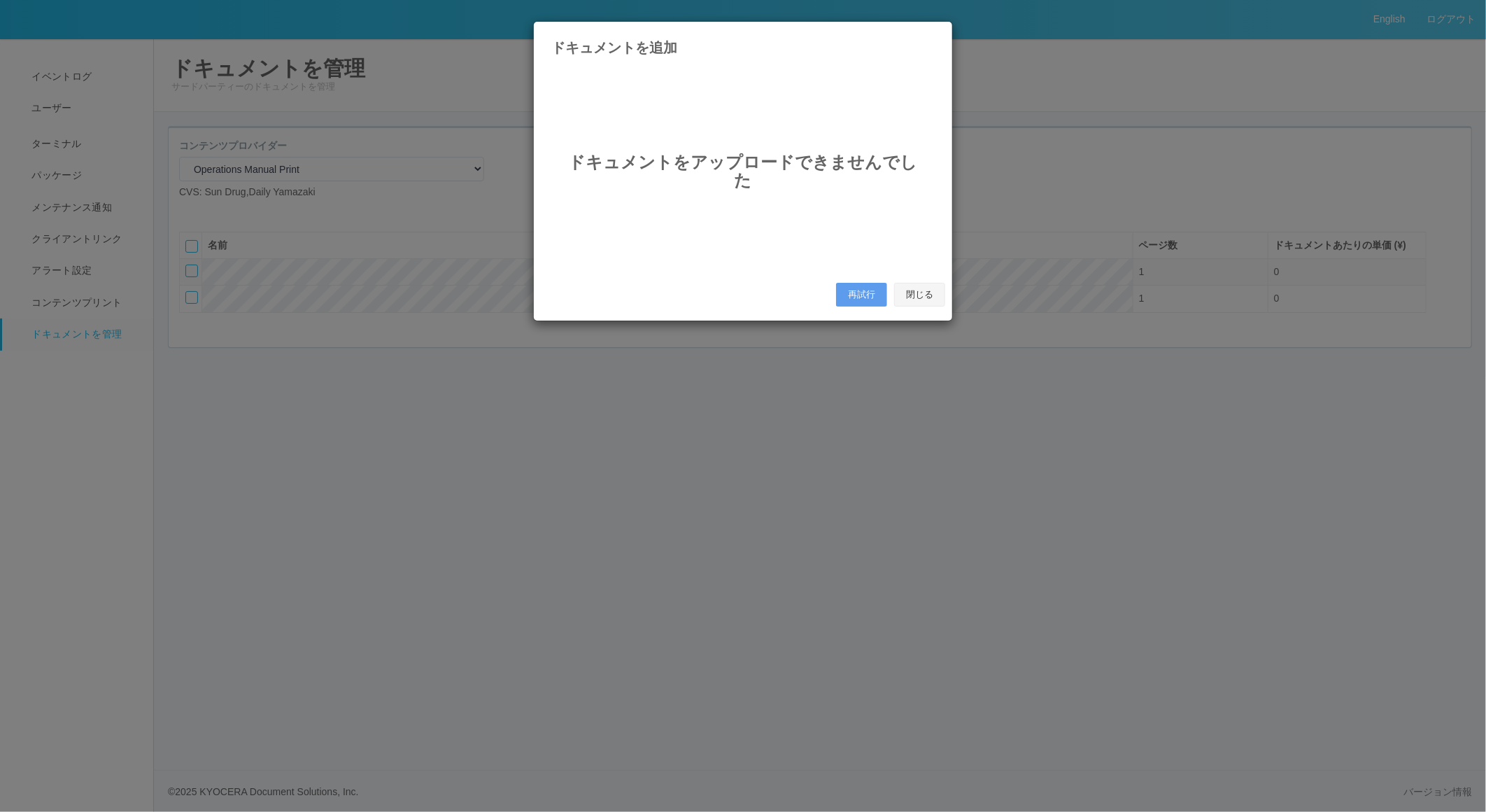
click at [913, 289] on button "閉じる" at bounding box center [920, 294] width 51 height 24
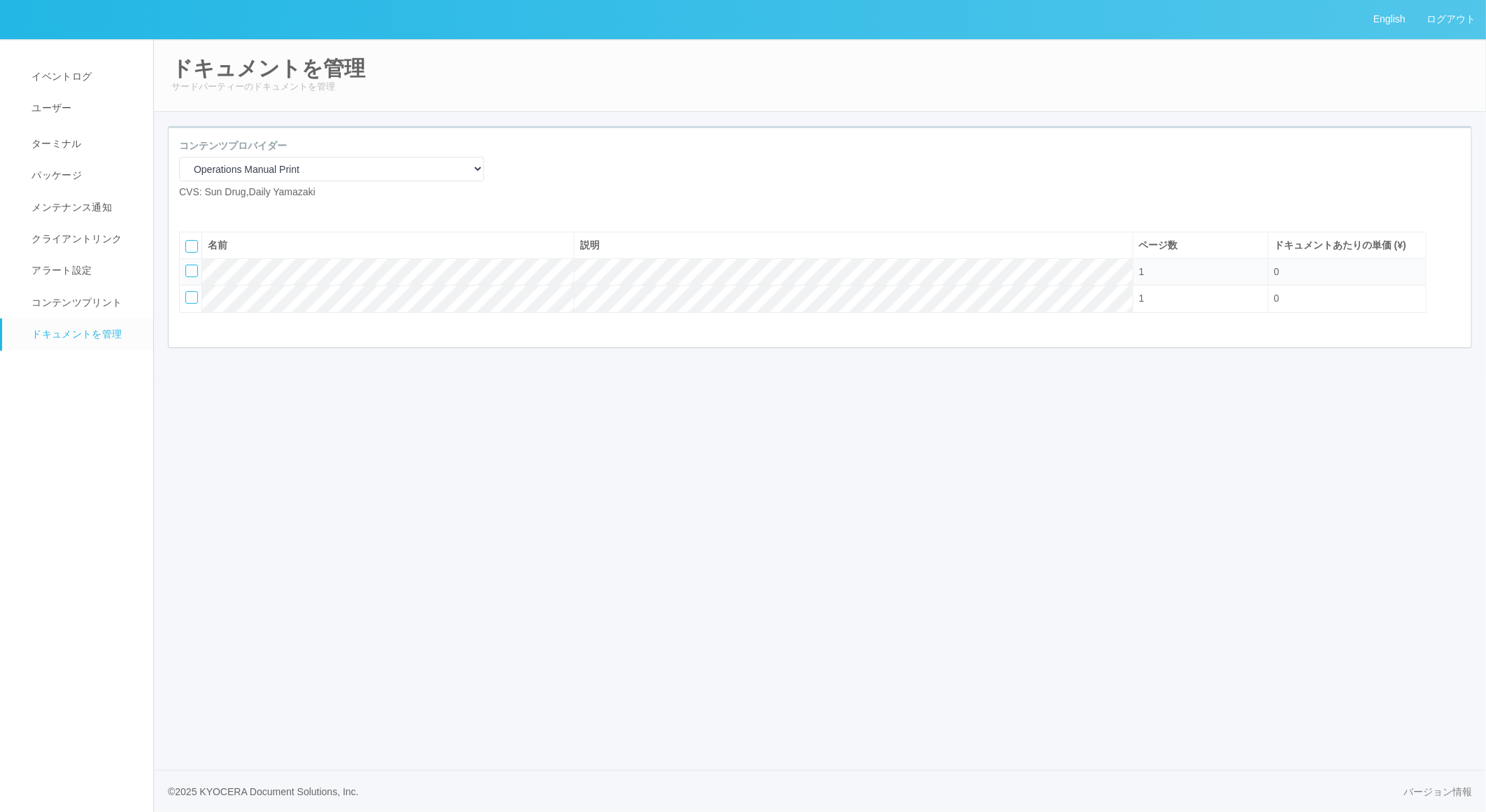
click at [190, 211] on icon at bounding box center [190, 211] width 0 height 0
select select "A4"
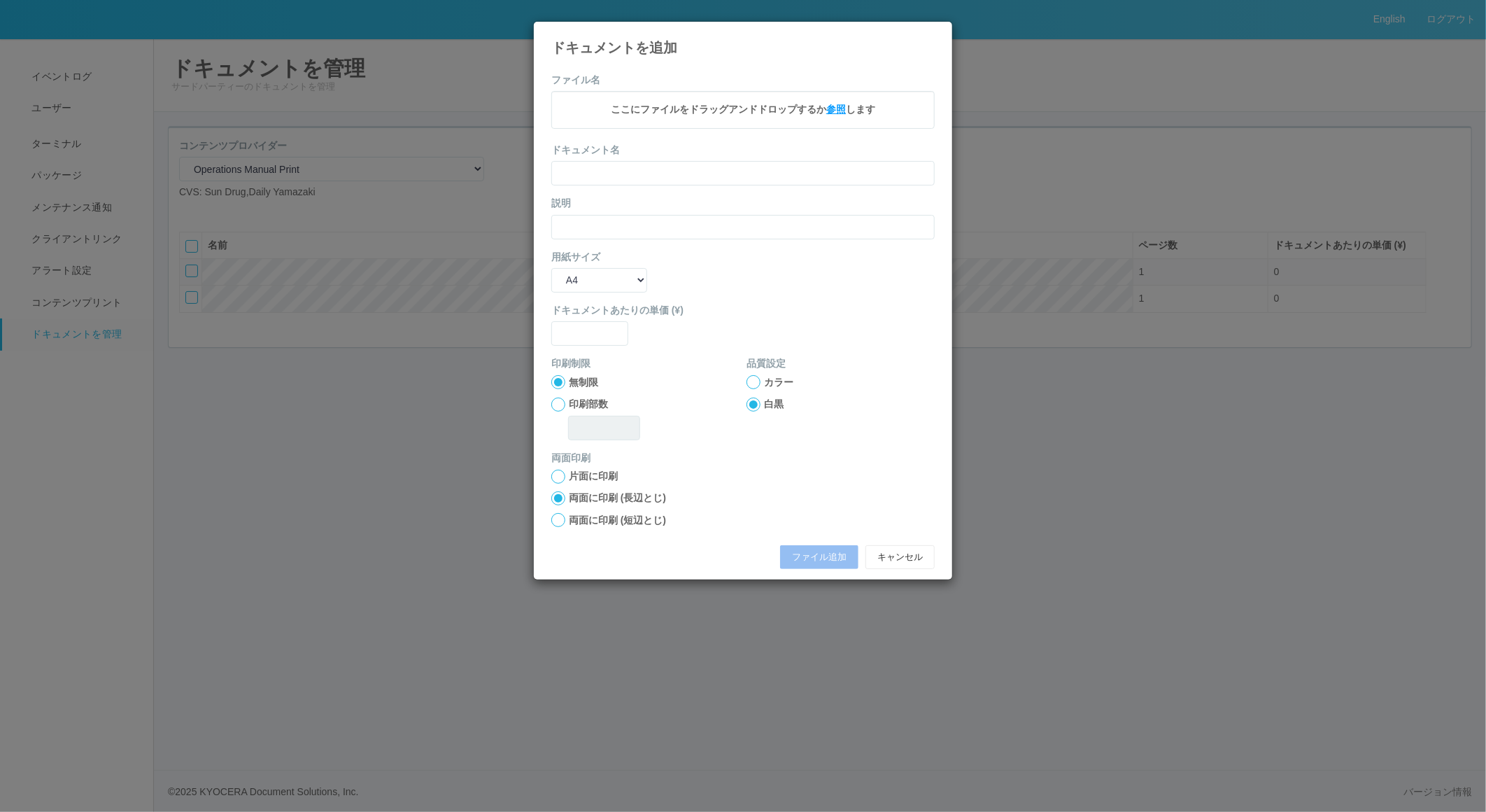
click at [837, 108] on span "参照" at bounding box center [836, 108] width 19 height 11
click at [815, 555] on button "ファイル追加" at bounding box center [819, 559] width 79 height 24
click at [622, 180] on input "text" at bounding box center [743, 176] width 384 height 24
type input "A4"
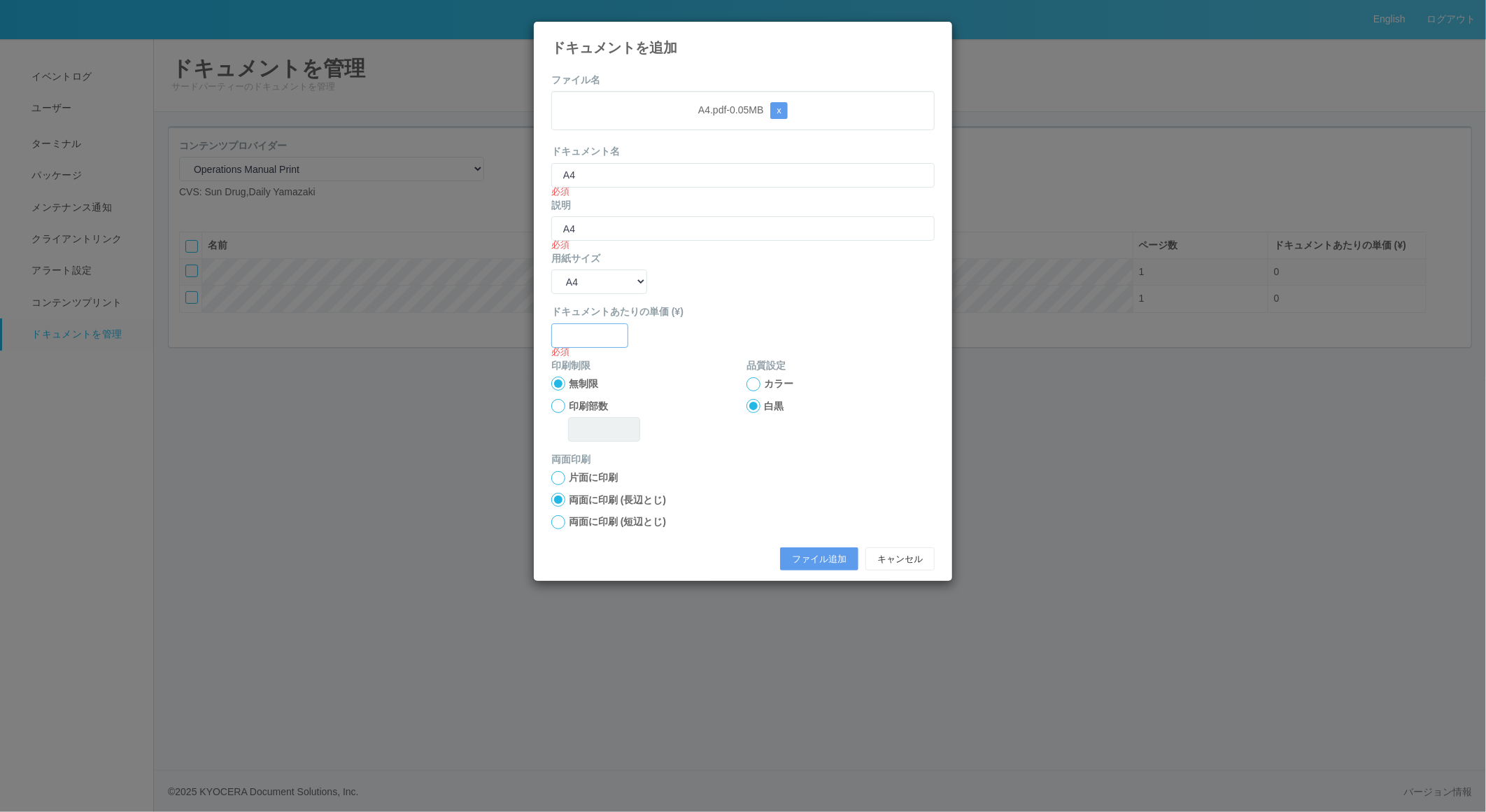
type input "0"
click at [816, 574] on div "ファイル追加 キャンセル" at bounding box center [743, 559] width 405 height 38
click at [814, 563] on button "ファイル追加" at bounding box center [819, 559] width 79 height 24
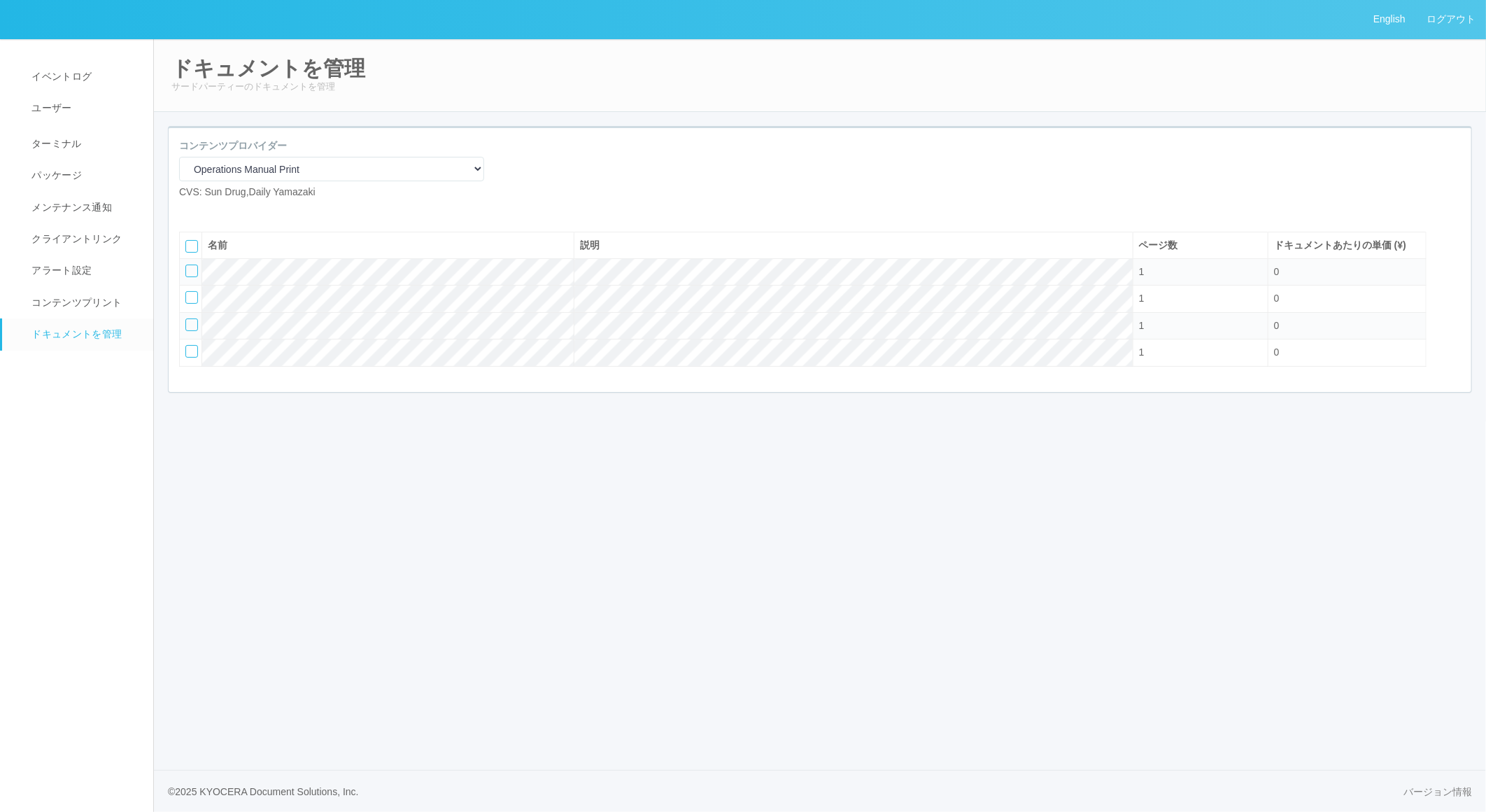
click at [479, 246] on div "名前 説明 ページ数 ドキュメントあたりの単価 (¥) 1 0 1 0 1 0 1 0" at bounding box center [802, 301] width 1268 height 160
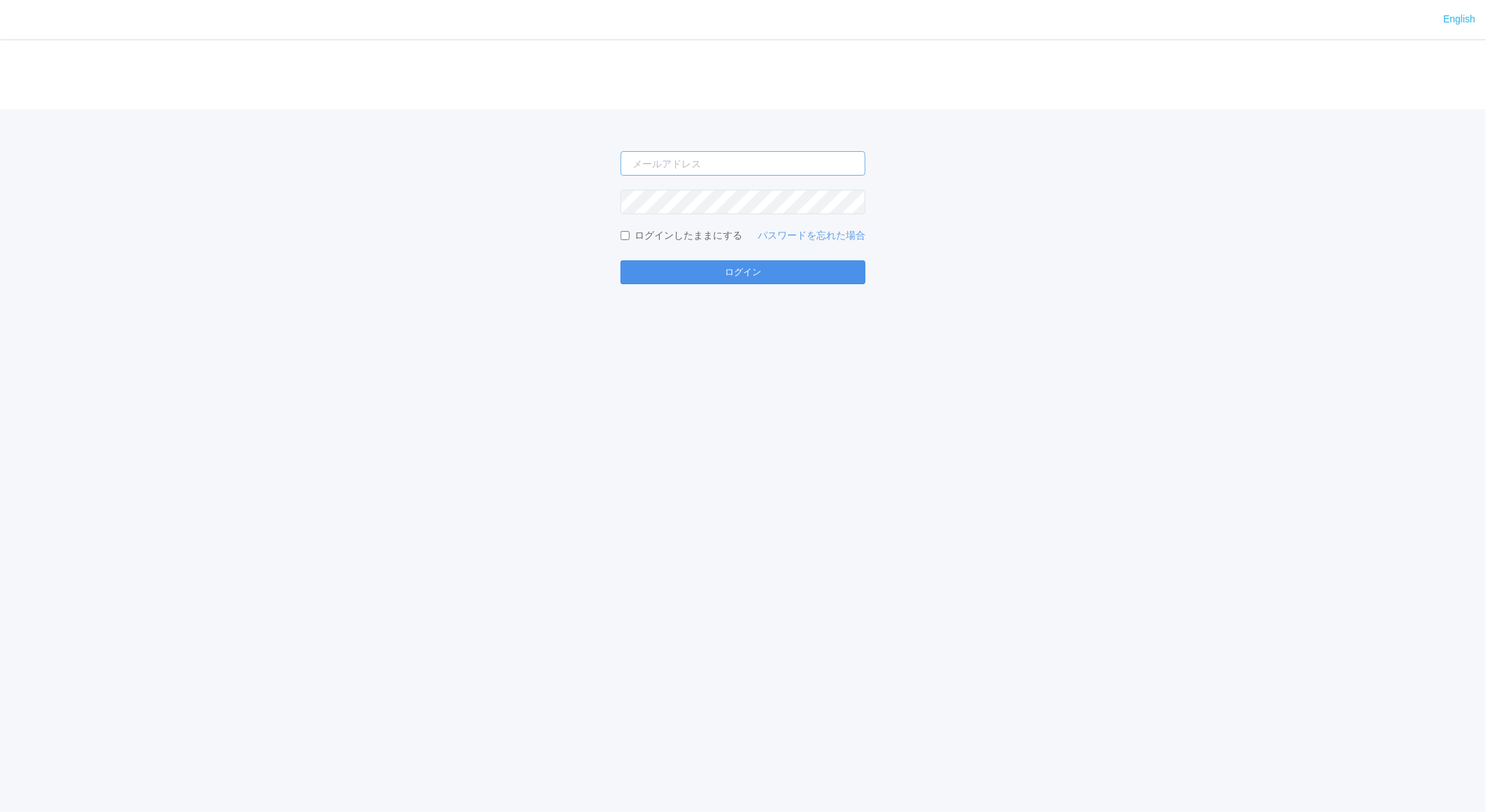
type input "jp-atp-admin@dj.kyocera.com"
click at [695, 267] on button "ログイン" at bounding box center [743, 272] width 245 height 24
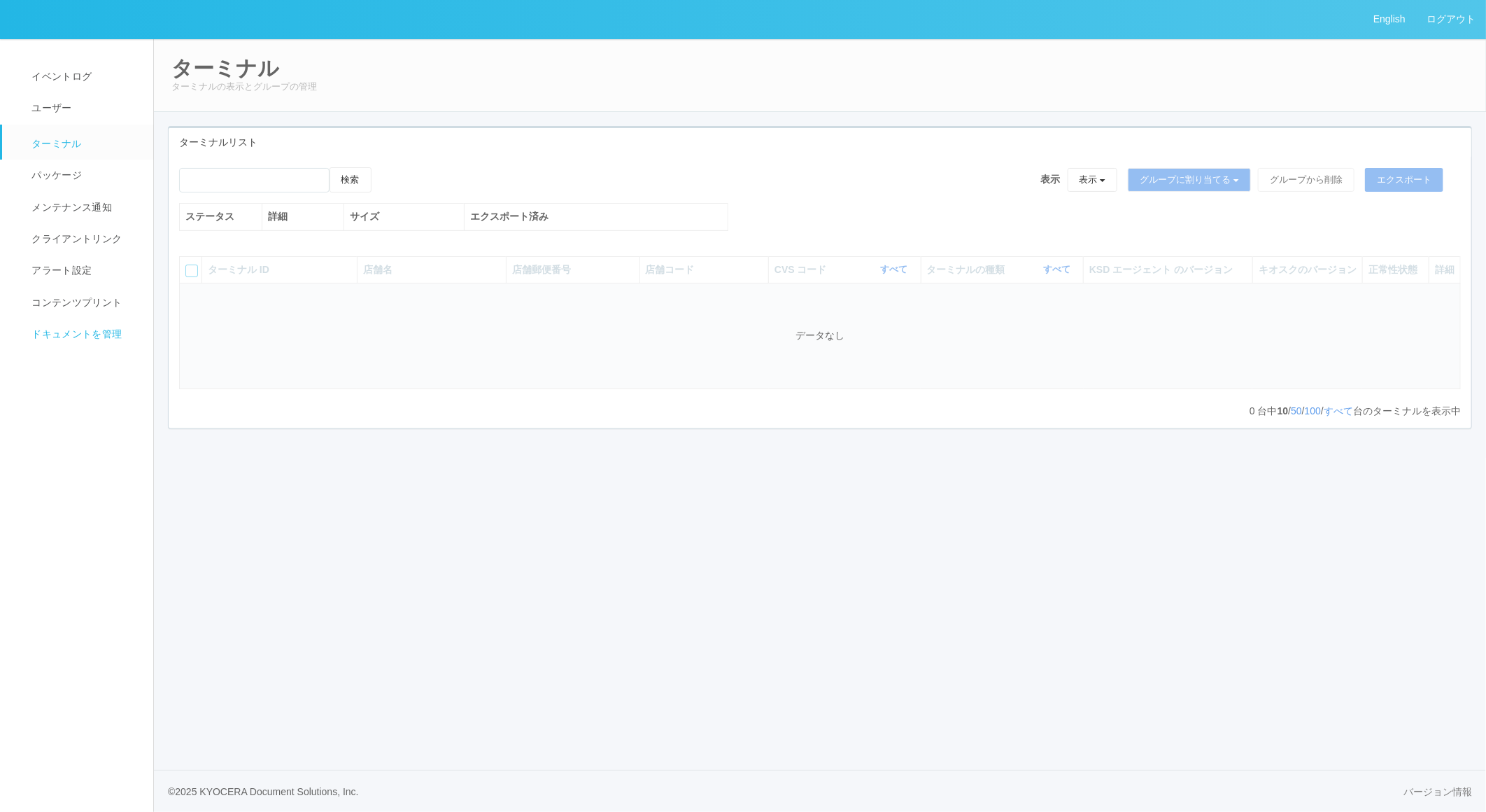
click at [79, 324] on link "ドキュメントを管理" at bounding box center [83, 334] width 163 height 31
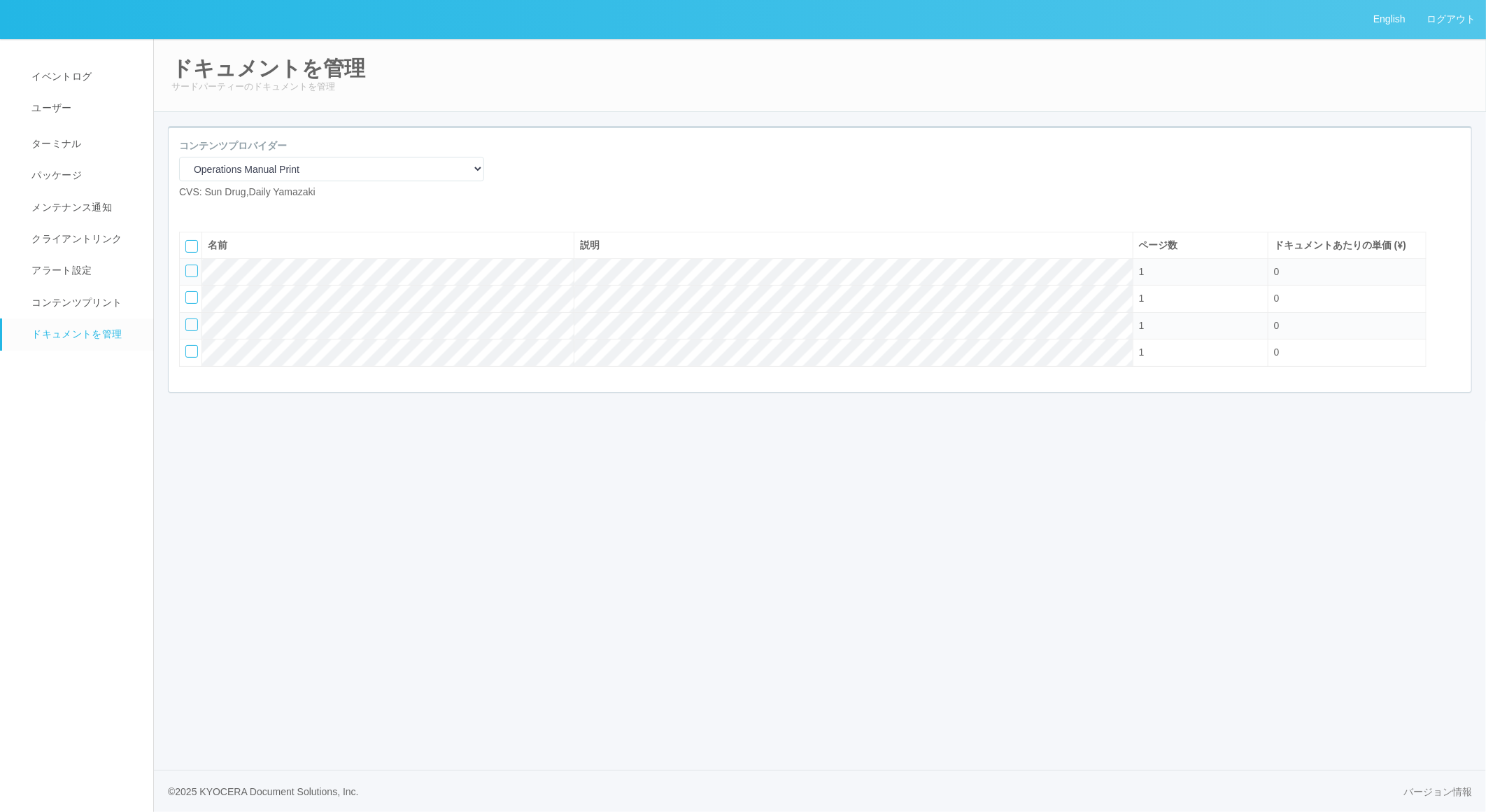
click at [190, 211] on icon at bounding box center [190, 211] width 0 height 0
select select "A4"
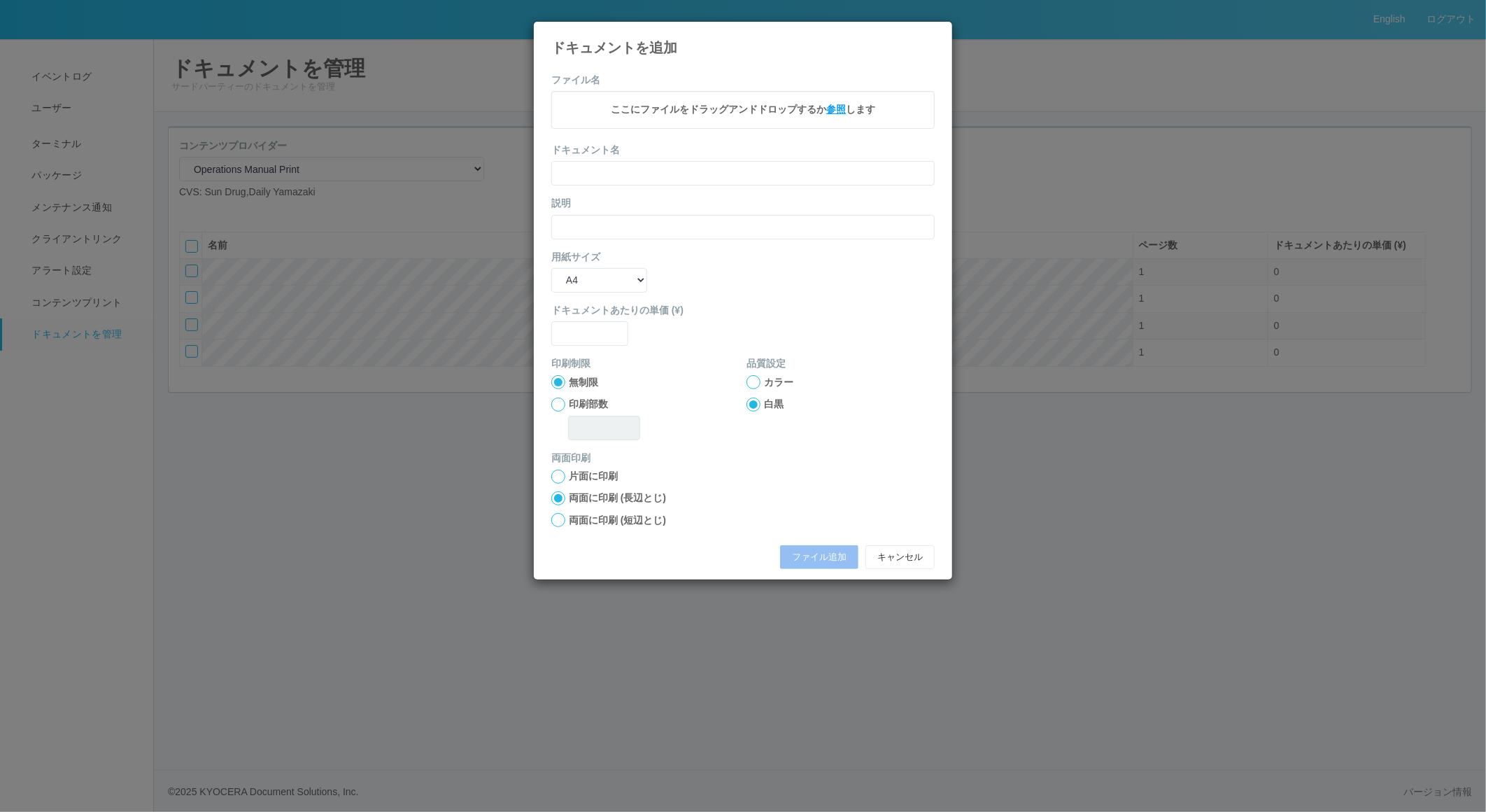
click at [833, 107] on span "参照" at bounding box center [836, 108] width 19 height 11
click at [641, 173] on input "text" at bounding box center [743, 176] width 384 height 24
type input "A4"
click at [706, 226] on input "text" at bounding box center [743, 228] width 384 height 24
type input "A4"
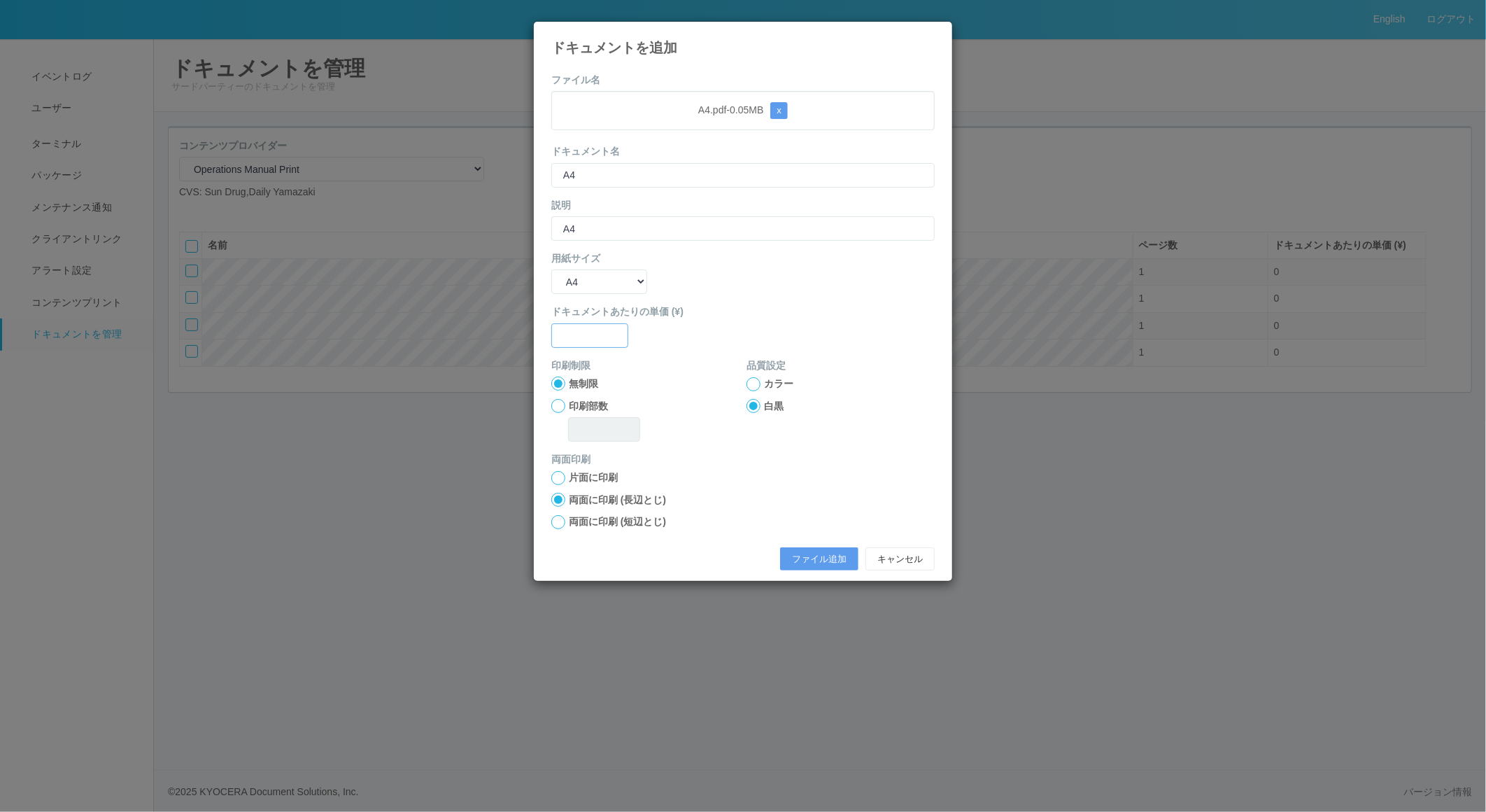
click at [587, 332] on input "text" at bounding box center [590, 336] width 77 height 24
type input "0"
click at [831, 564] on button "ファイル追加" at bounding box center [819, 559] width 79 height 24
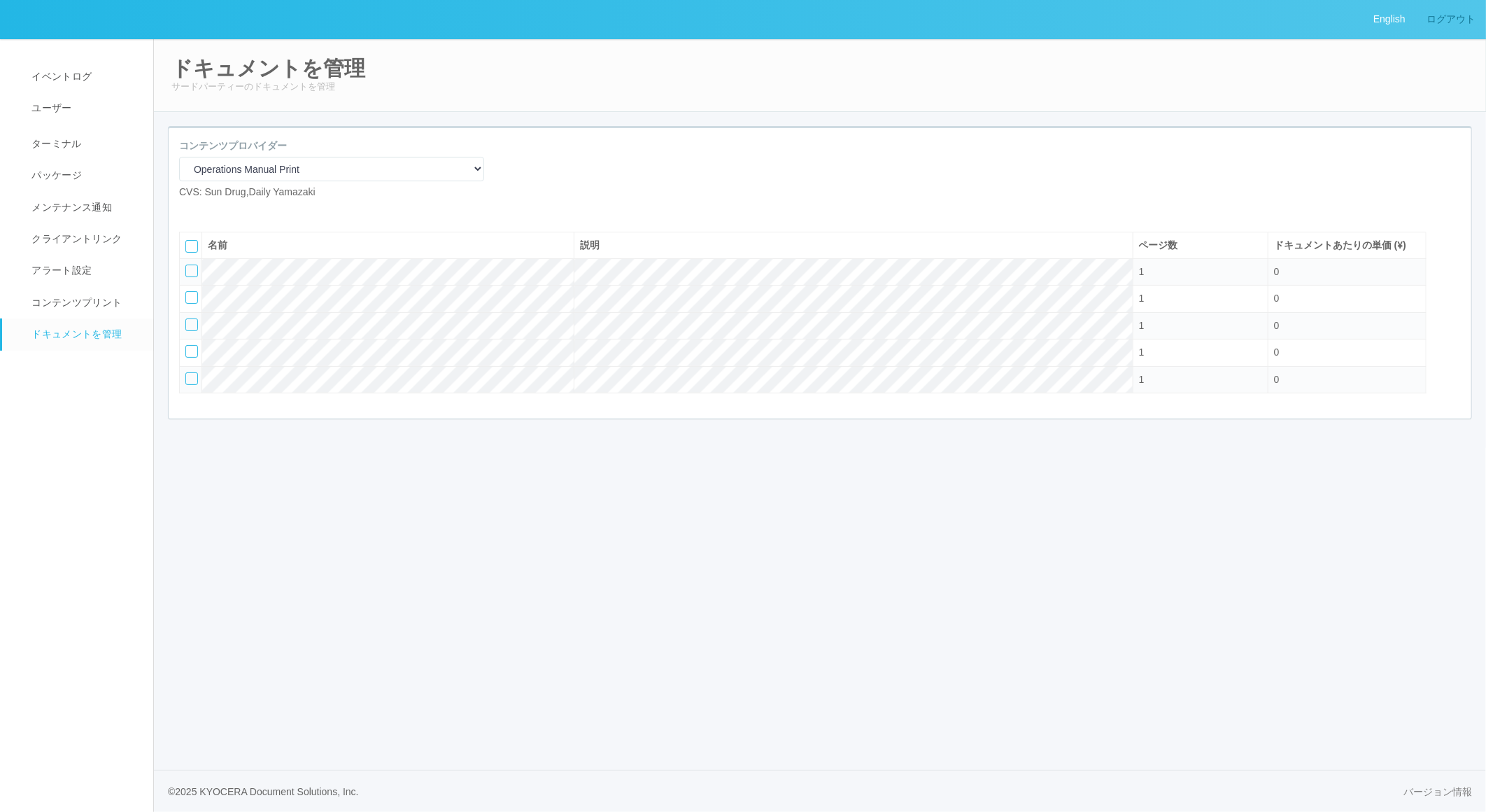
click at [1461, 19] on link "ログアウト" at bounding box center [1451, 19] width 70 height 38
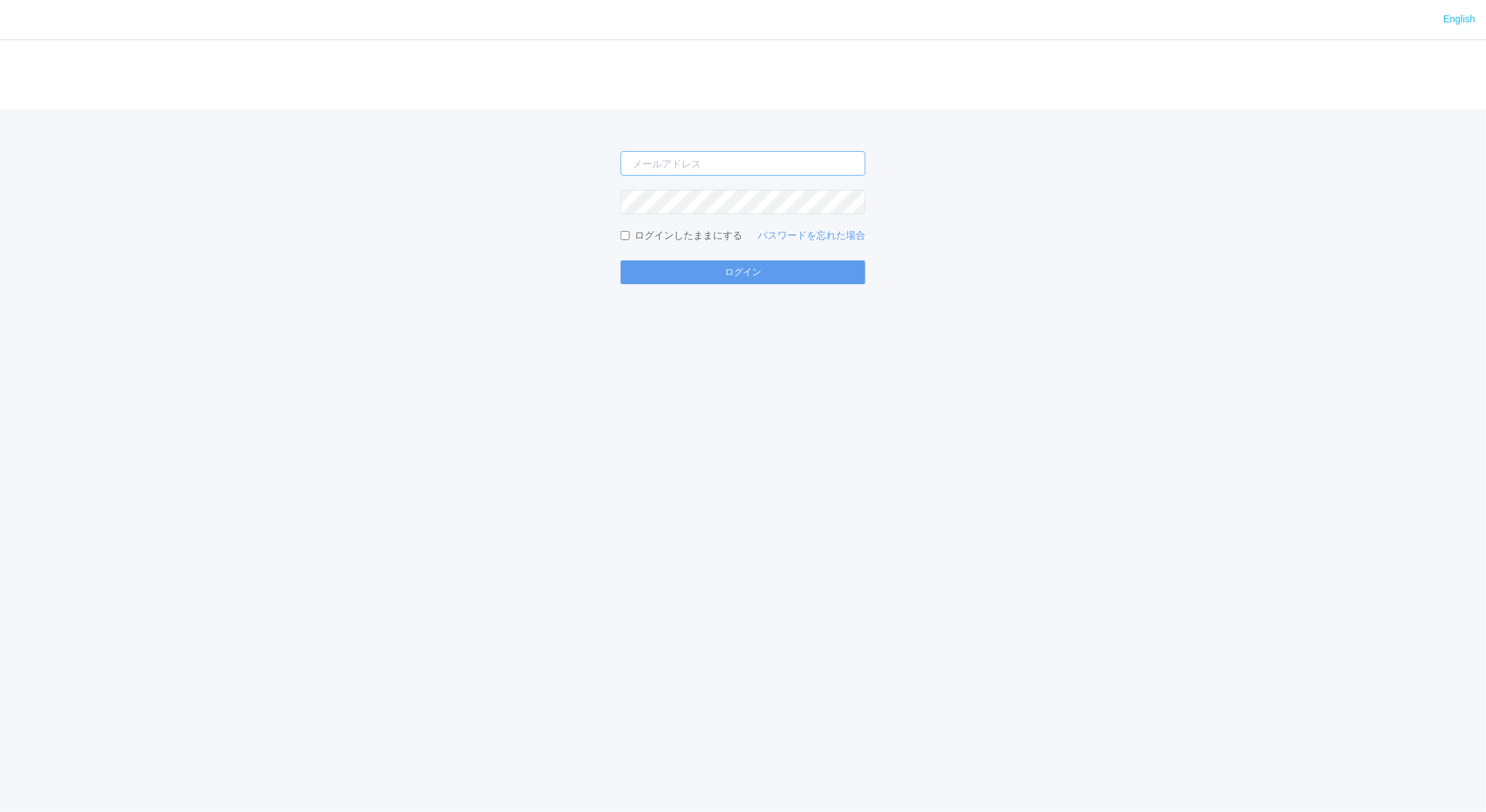
type input "[EMAIL_ADDRESS][DOMAIN_NAME]"
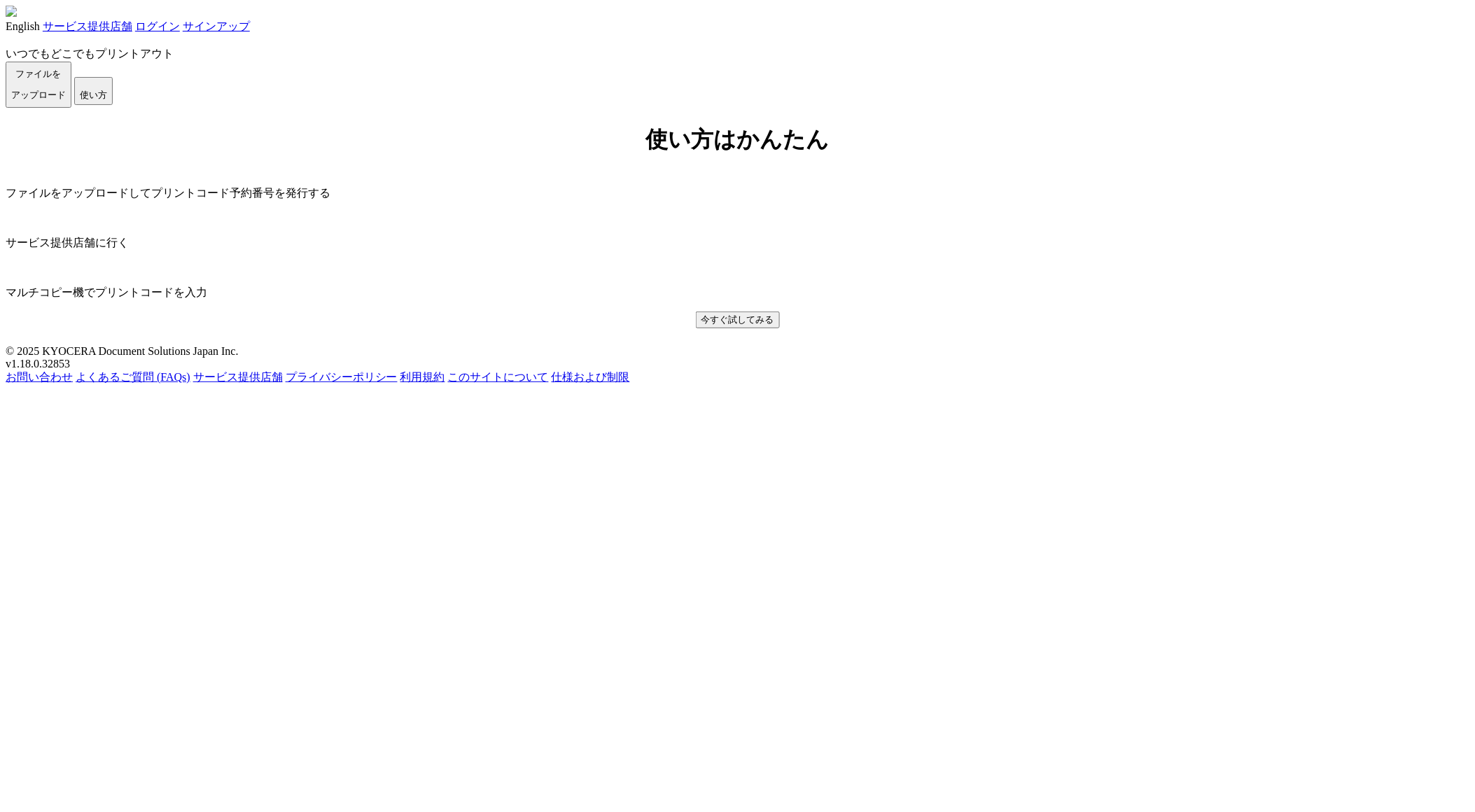
click at [180, 23] on link "ログイン" at bounding box center [157, 26] width 45 height 12
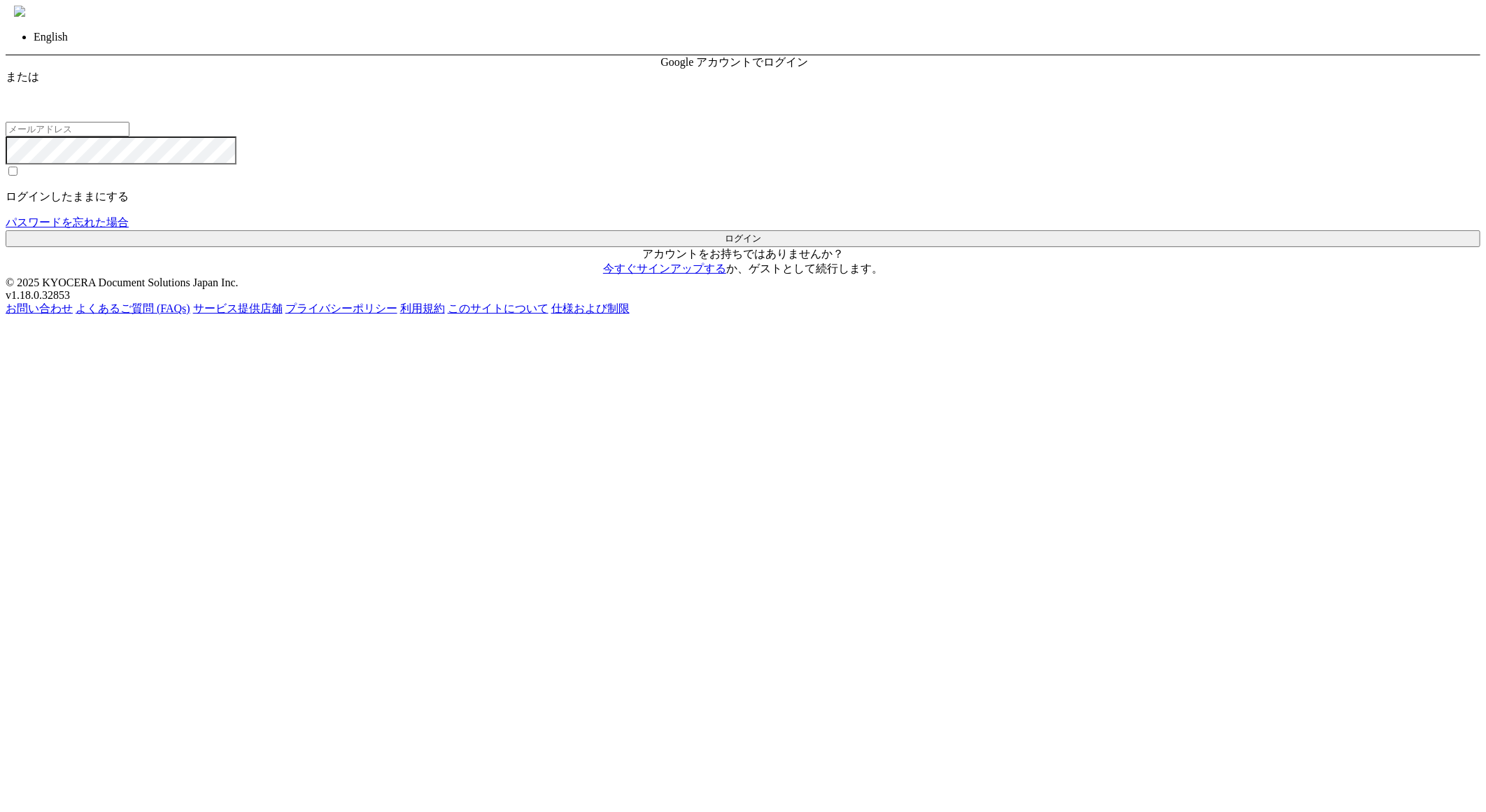
type input "[EMAIL_ADDRESS][DOMAIN_NAME]"
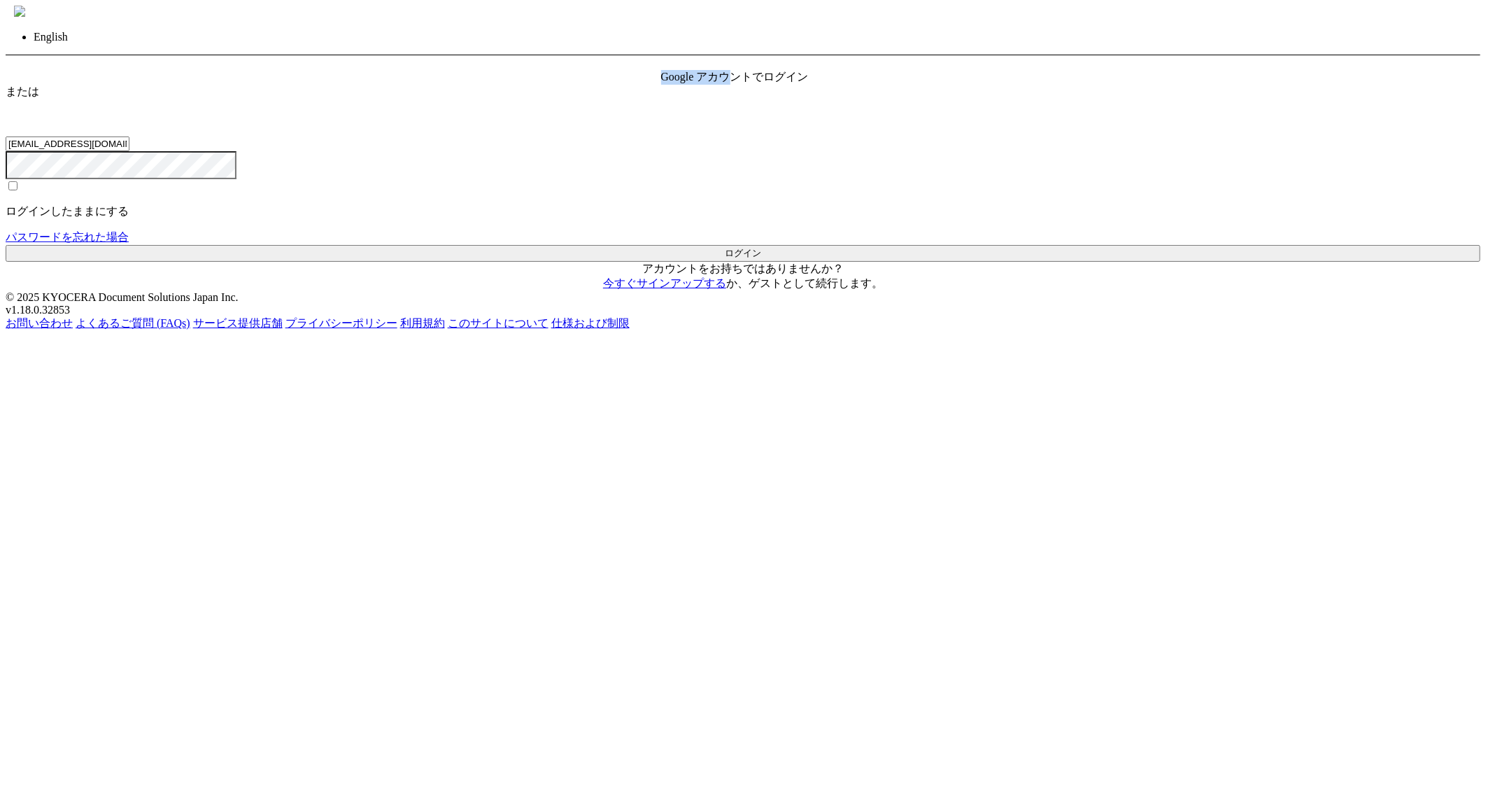
click at [754, 85] on div "Google アカウントでログイン" at bounding box center [743, 77] width 164 height 15
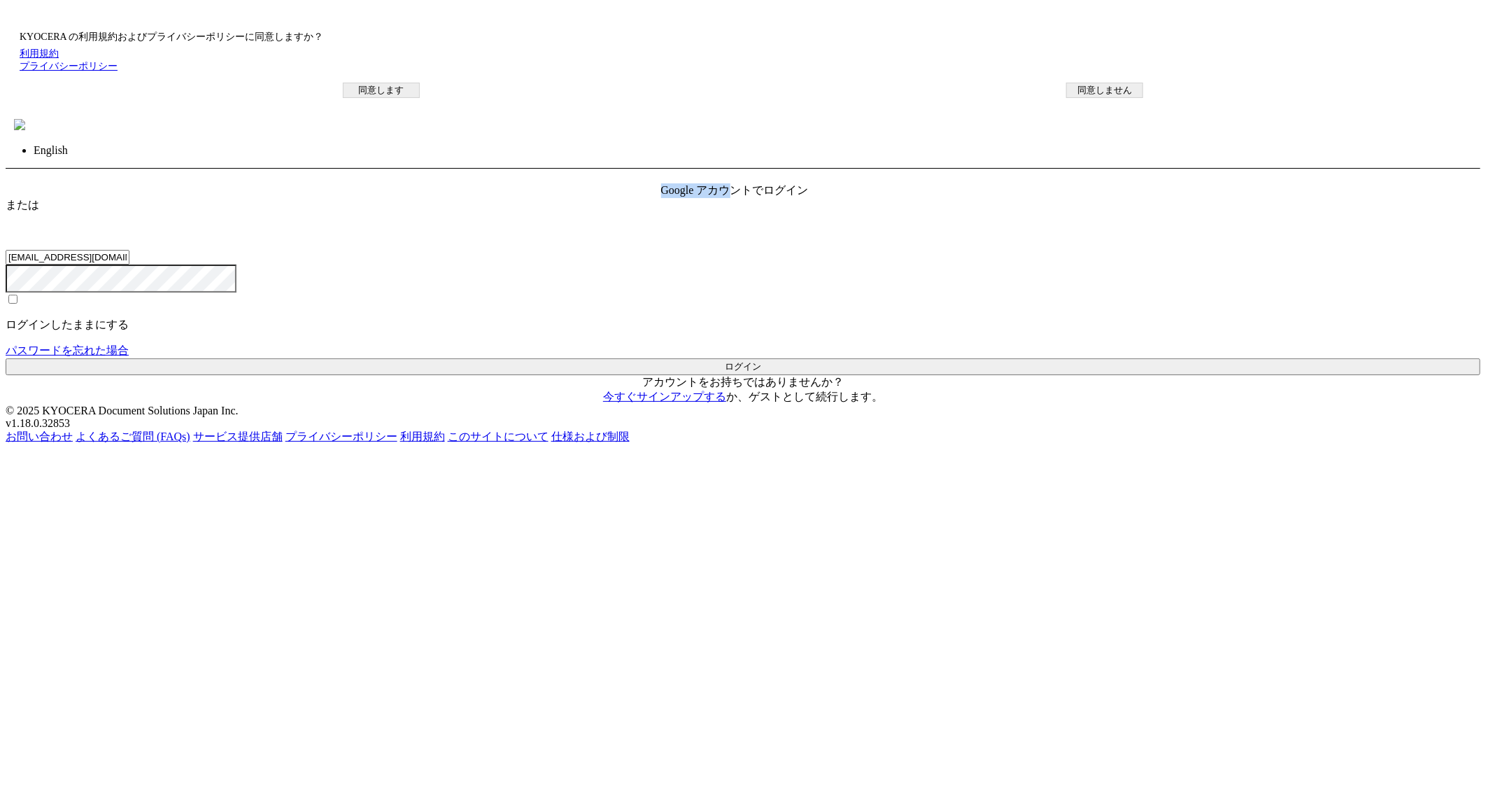
drag, startPoint x: 754, startPoint y: 223, endPoint x: 702, endPoint y: 182, distance: 66.2
click at [420, 98] on button "同意します" at bounding box center [381, 90] width 77 height 16
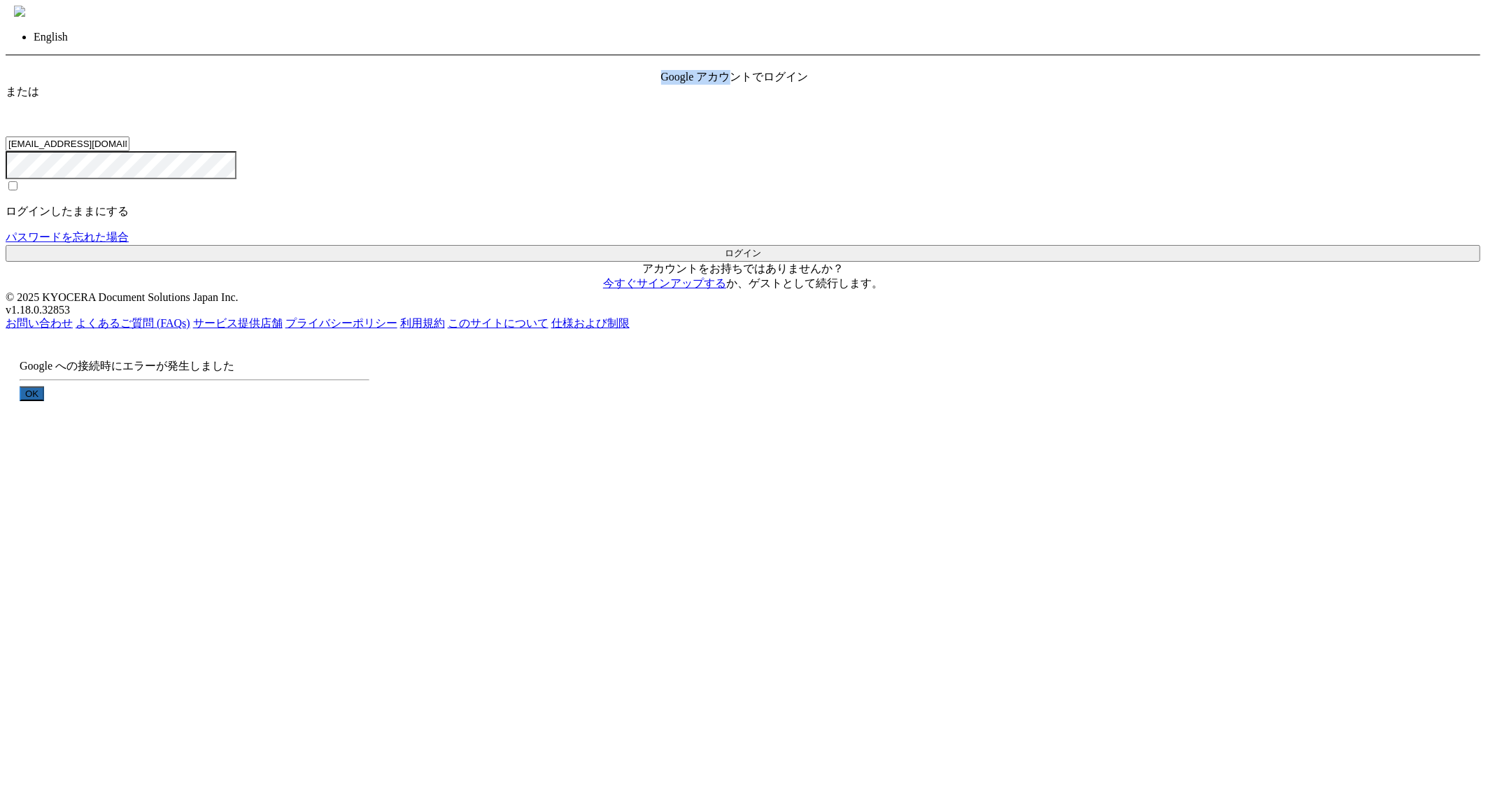
click at [44, 401] on button "OK" at bounding box center [31, 393] width 24 height 15
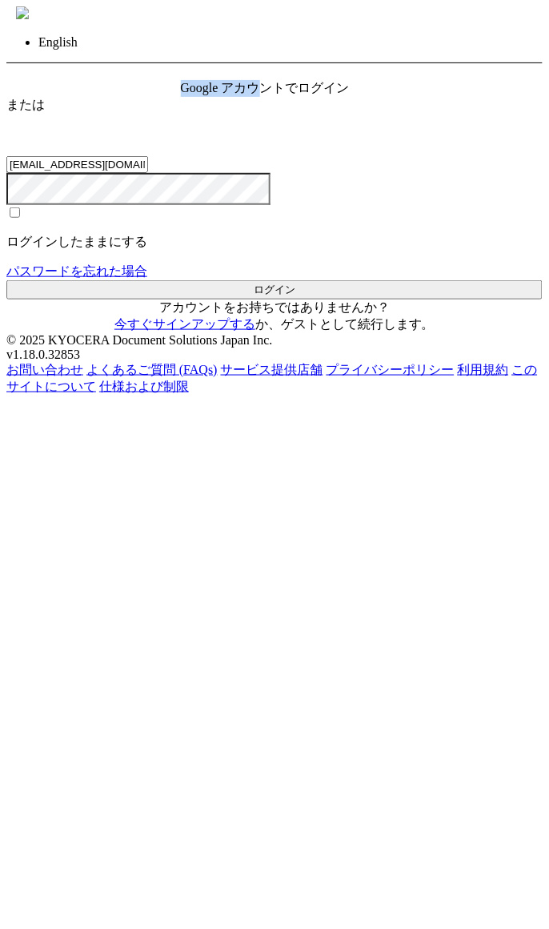
click at [256, 97] on div "Google アカウントでログイン" at bounding box center [275, 88] width 188 height 17
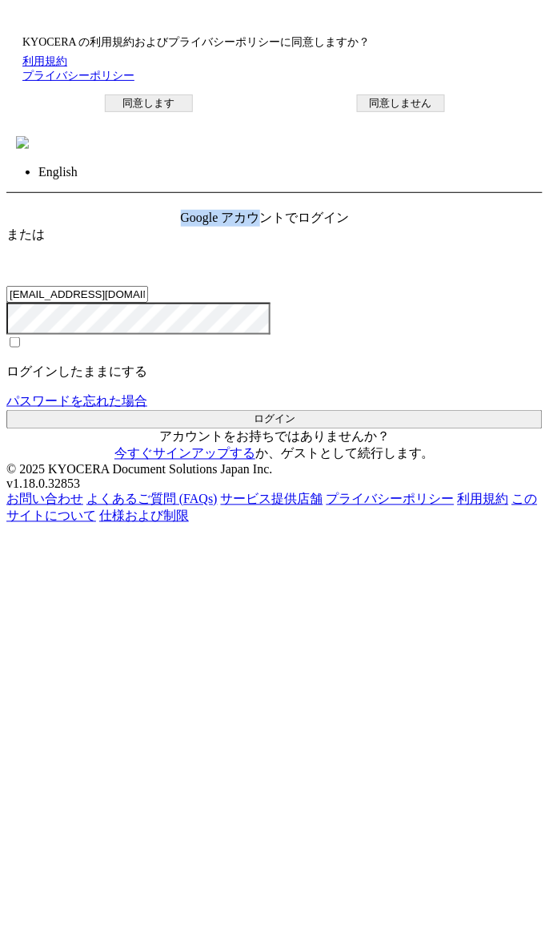
click at [193, 112] on button "同意します" at bounding box center [149, 103] width 88 height 18
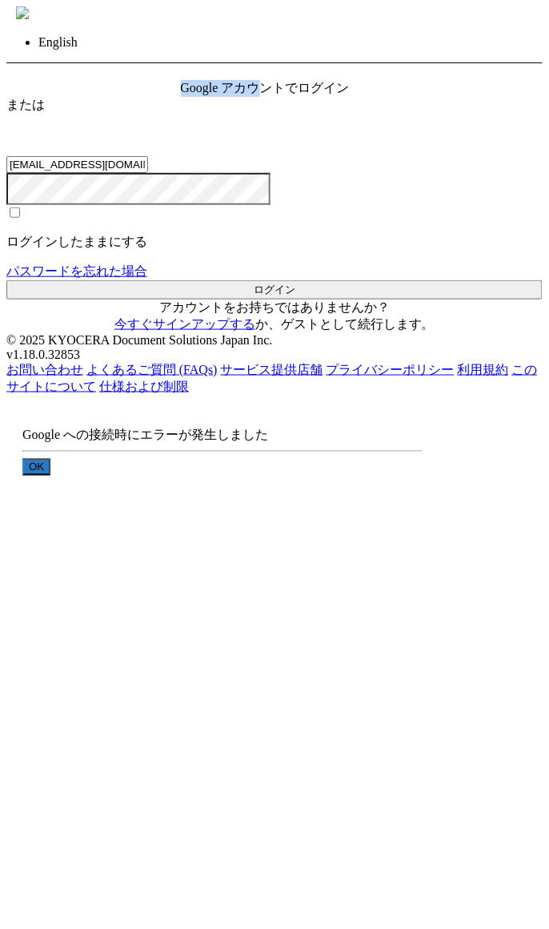
click at [50, 475] on button "OK" at bounding box center [36, 467] width 28 height 17
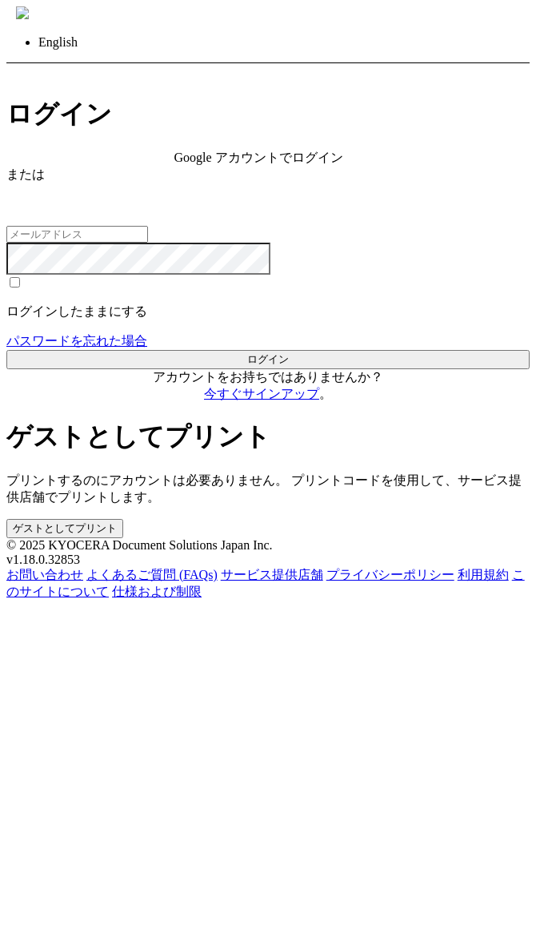
type input "[EMAIL_ADDRESS][DOMAIN_NAME]"
click at [284, 166] on div "Google アカウントでログイン" at bounding box center [268, 158] width 188 height 17
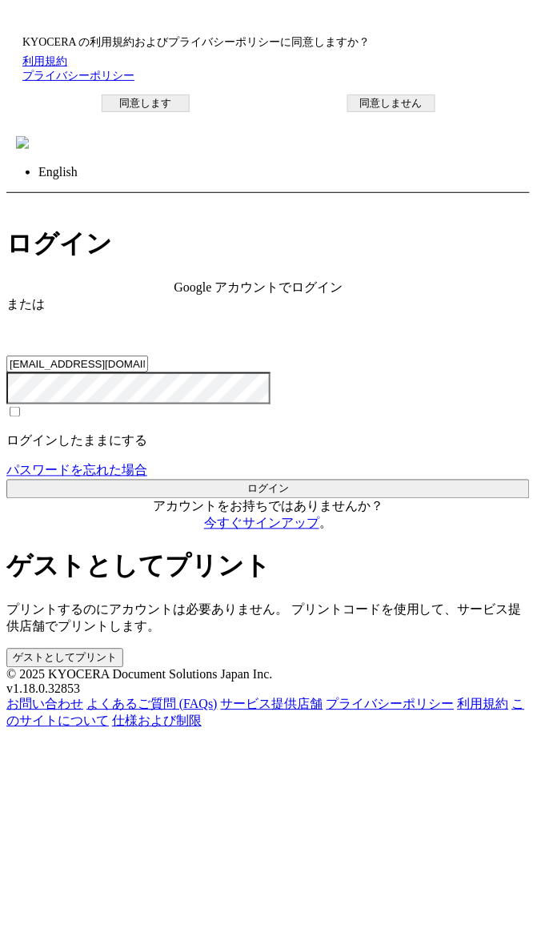
click at [190, 112] on button "同意します" at bounding box center [146, 103] width 88 height 18
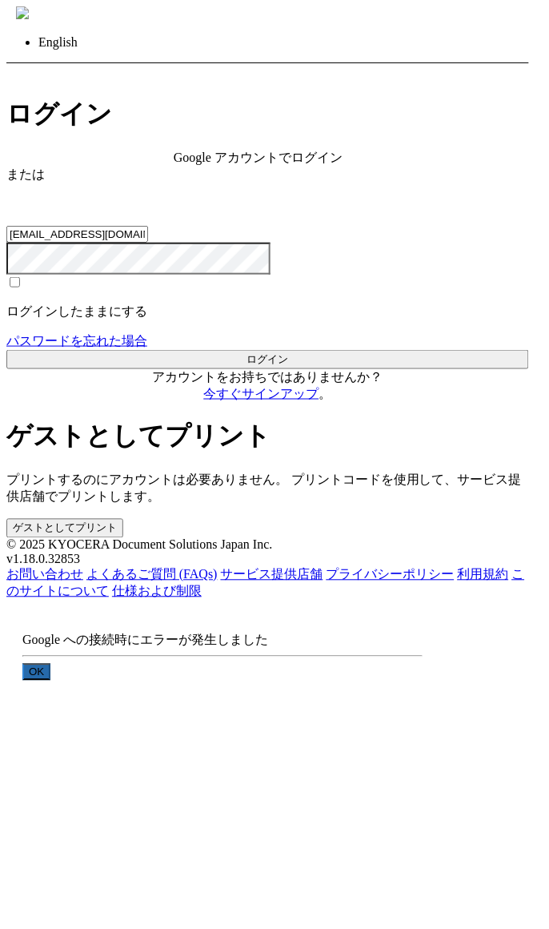
click at [50, 664] on button "OK" at bounding box center [36, 672] width 28 height 17
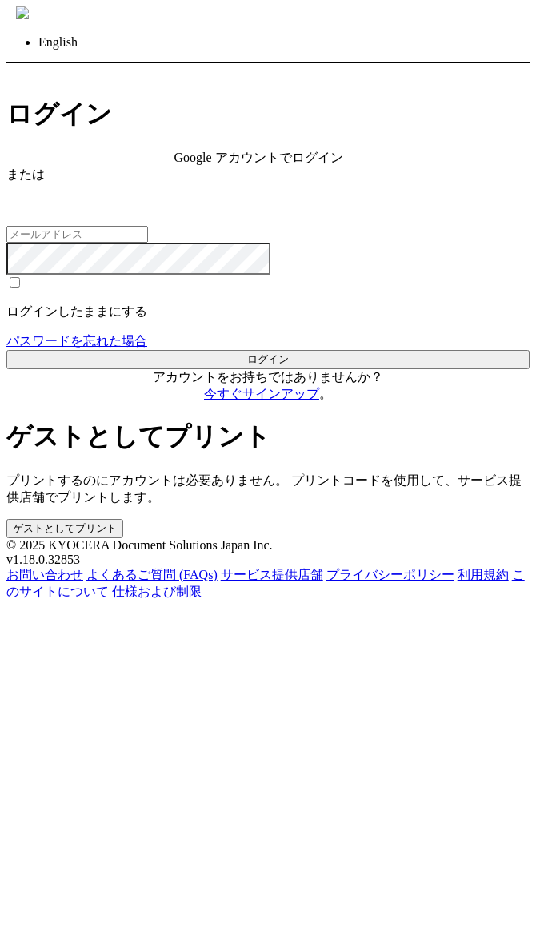
type input "[EMAIL_ADDRESS][DOMAIN_NAME]"
click at [278, 164] on span "Google アカウントでログイン" at bounding box center [258, 157] width 169 height 14
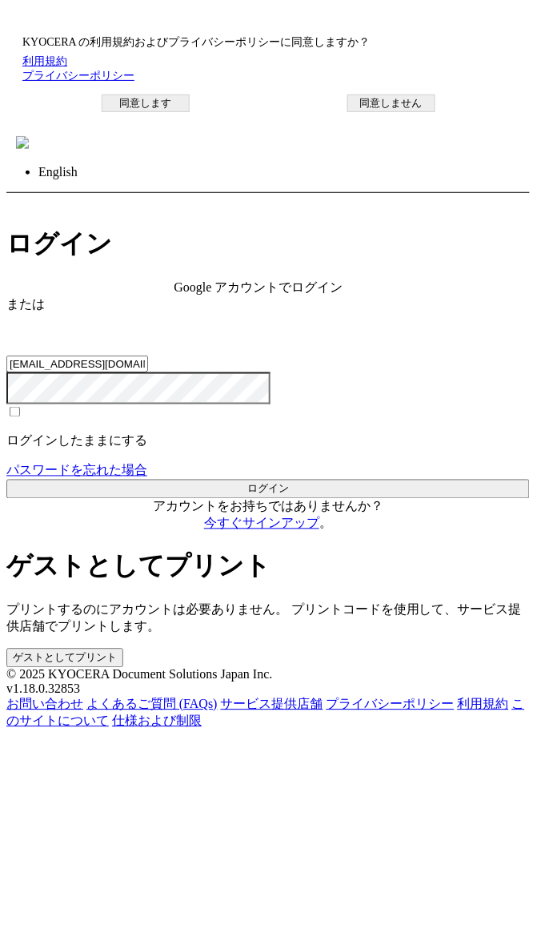
click at [190, 112] on button "同意します" at bounding box center [146, 103] width 88 height 18
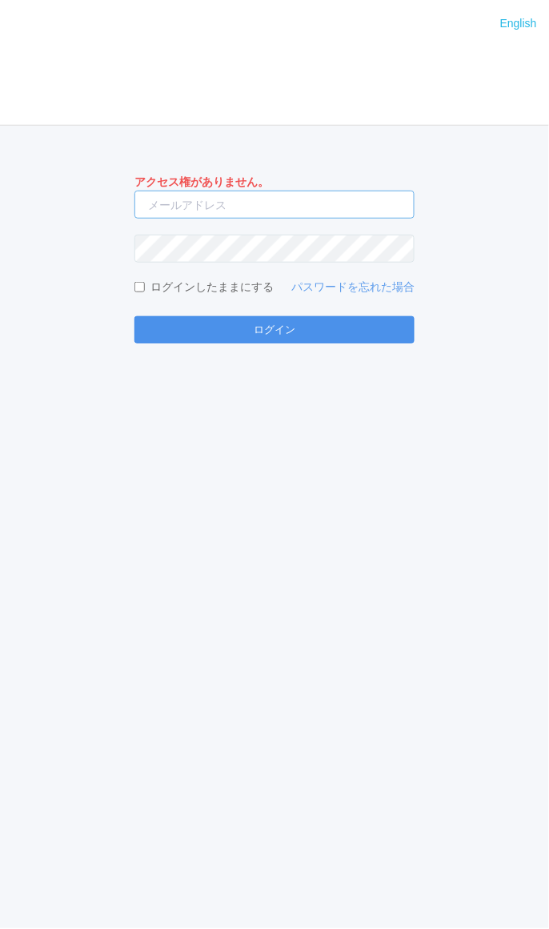
type input "[EMAIL_ADDRESS][DOMAIN_NAME]"
click at [260, 331] on button "ログイン" at bounding box center [274, 329] width 280 height 27
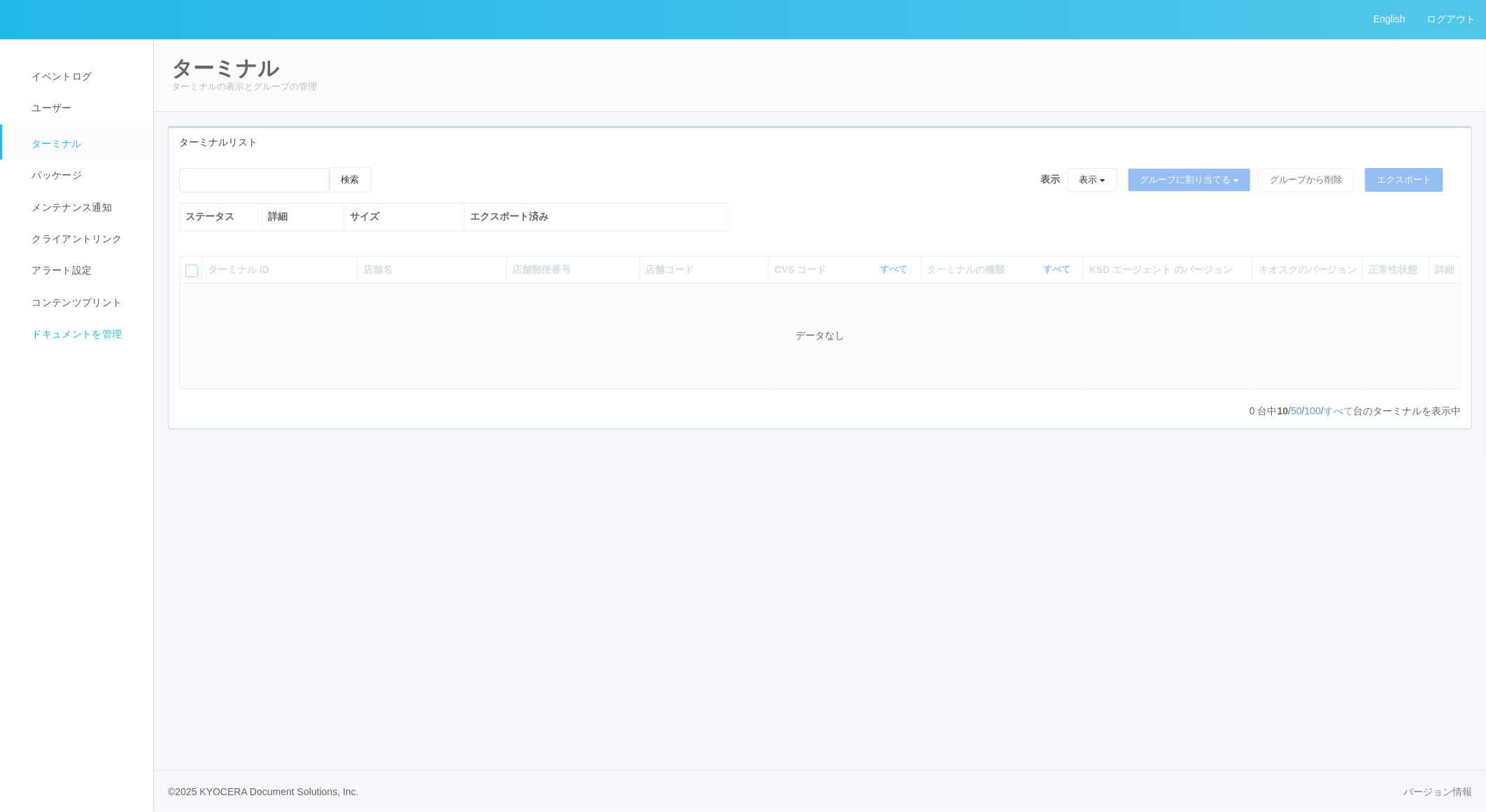
click at [102, 331] on span "ドキュメントを管理" at bounding box center [74, 333] width 94 height 11
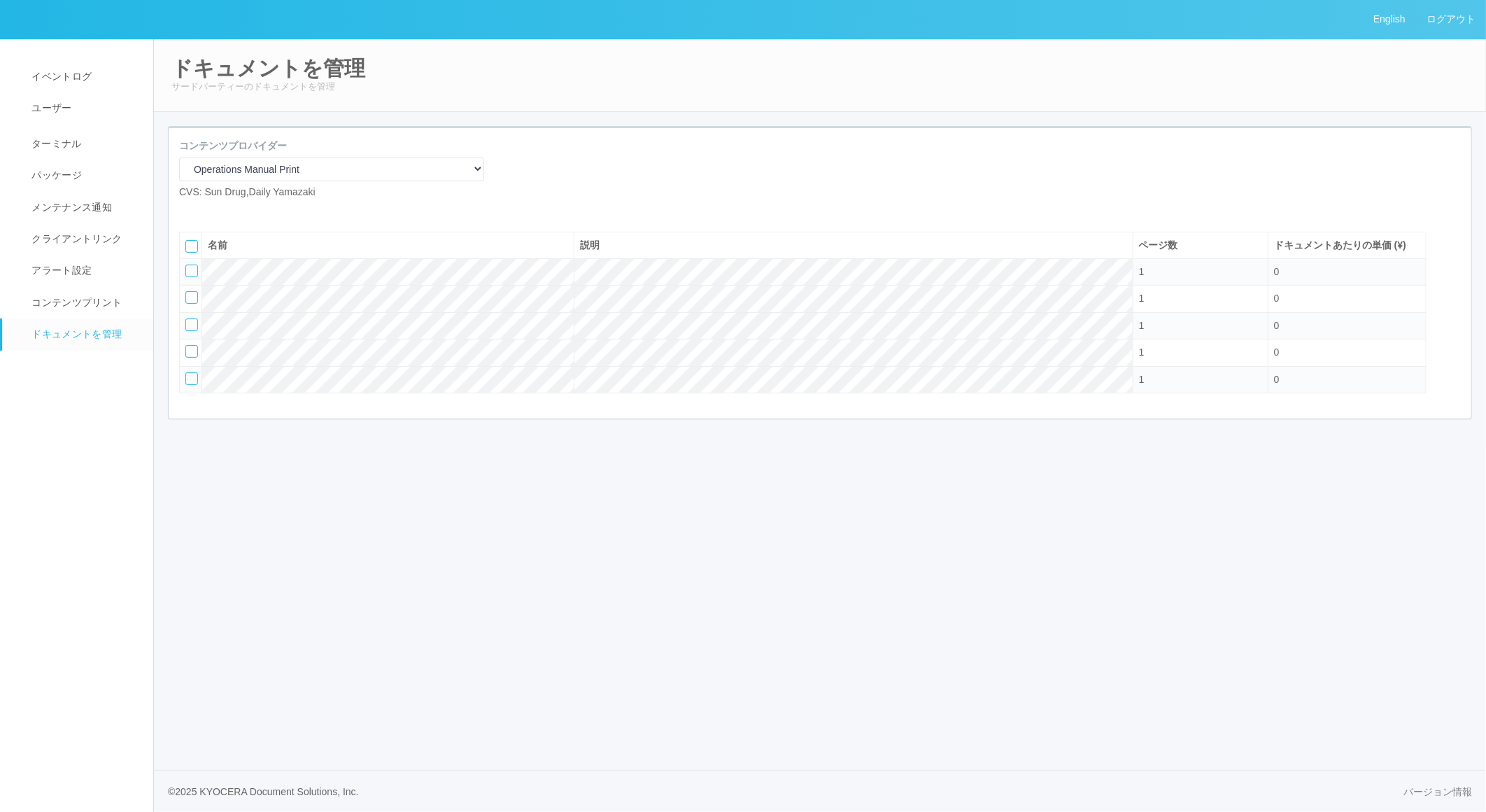
click at [190, 211] on icon at bounding box center [190, 211] width 0 height 0
select select "A4"
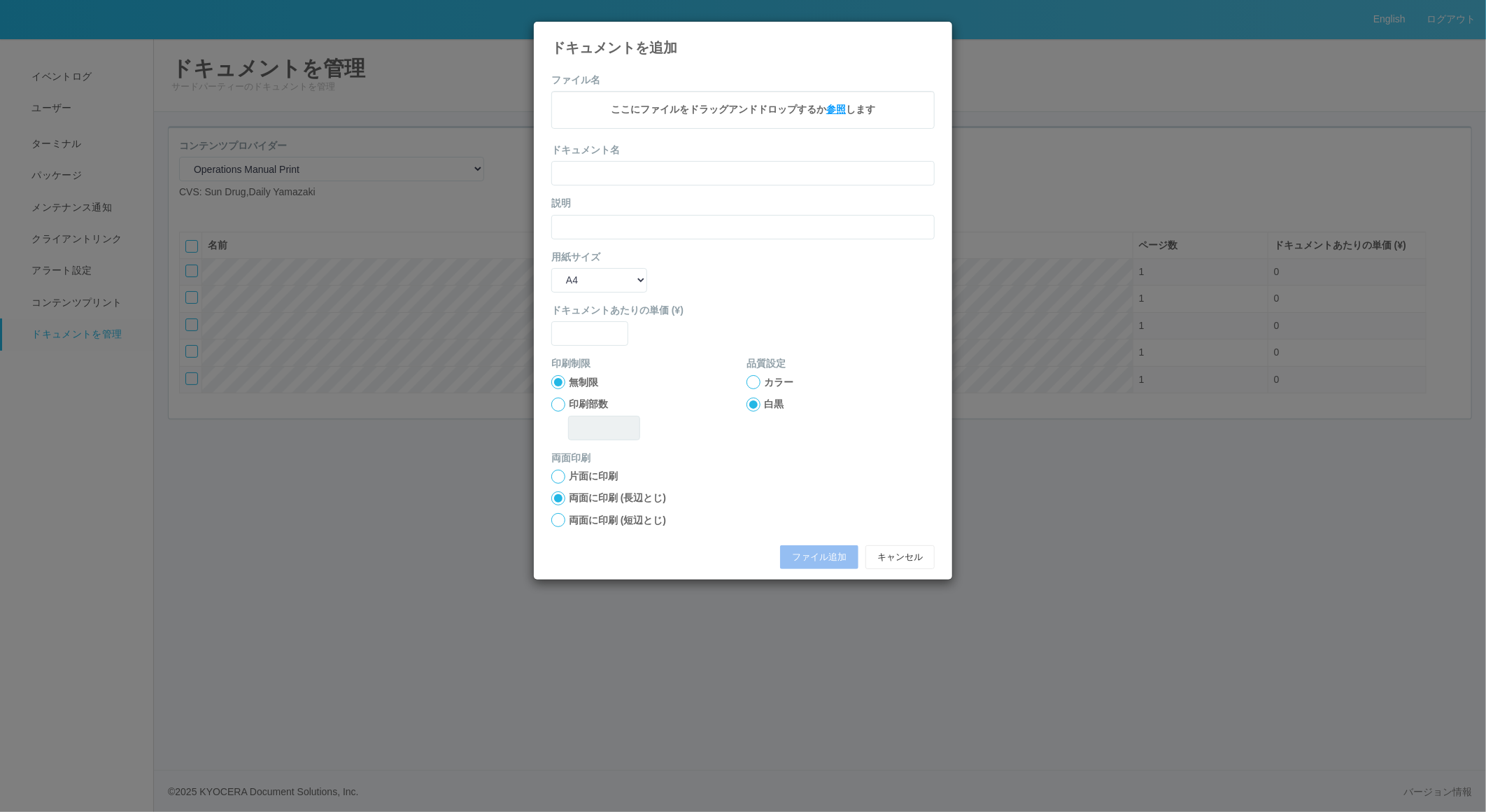
click at [479, 109] on span "参照" at bounding box center [836, 108] width 19 height 11
click at [479, 554] on button "ファイル追加" at bounding box center [819, 559] width 79 height 24
click at [479, 183] on input "text" at bounding box center [743, 176] width 384 height 24
type input "A4"
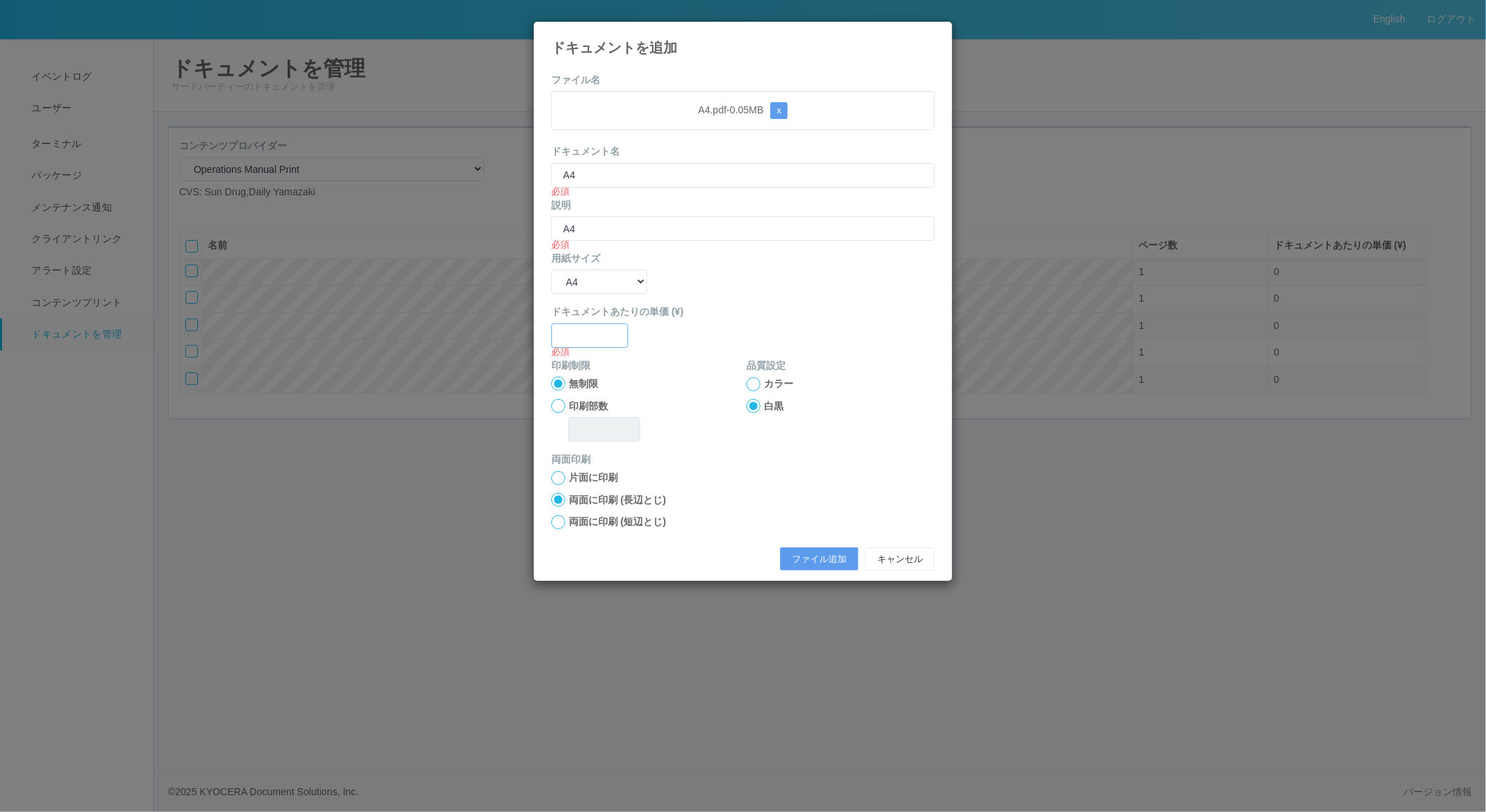
type input "0"
click at [479, 554] on button "ファイル追加" at bounding box center [819, 559] width 79 height 24
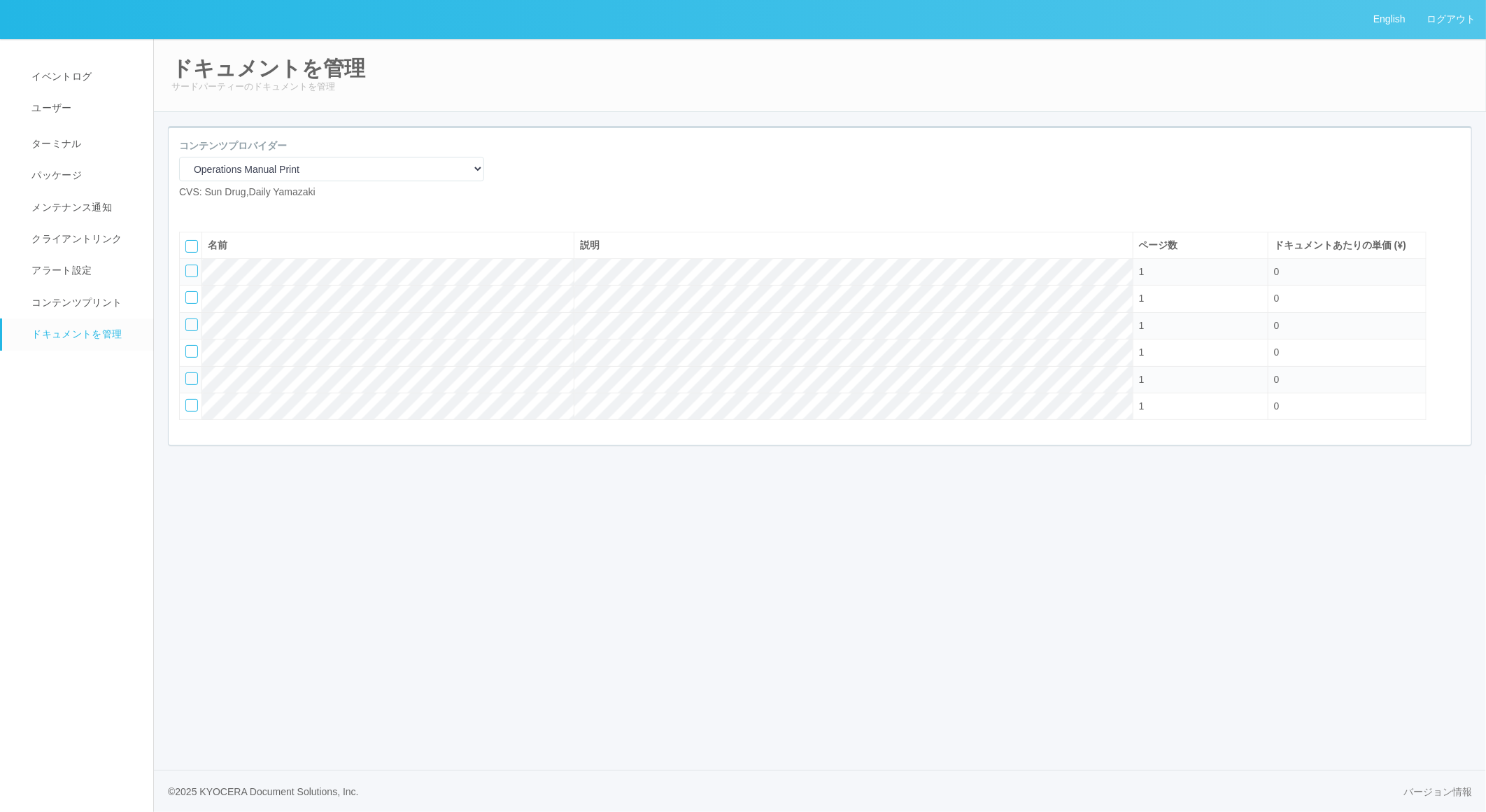
click at [185, 253] on div at bounding box center [191, 246] width 12 height 12
click at [232, 211] on icon at bounding box center [232, 211] width 0 height 0
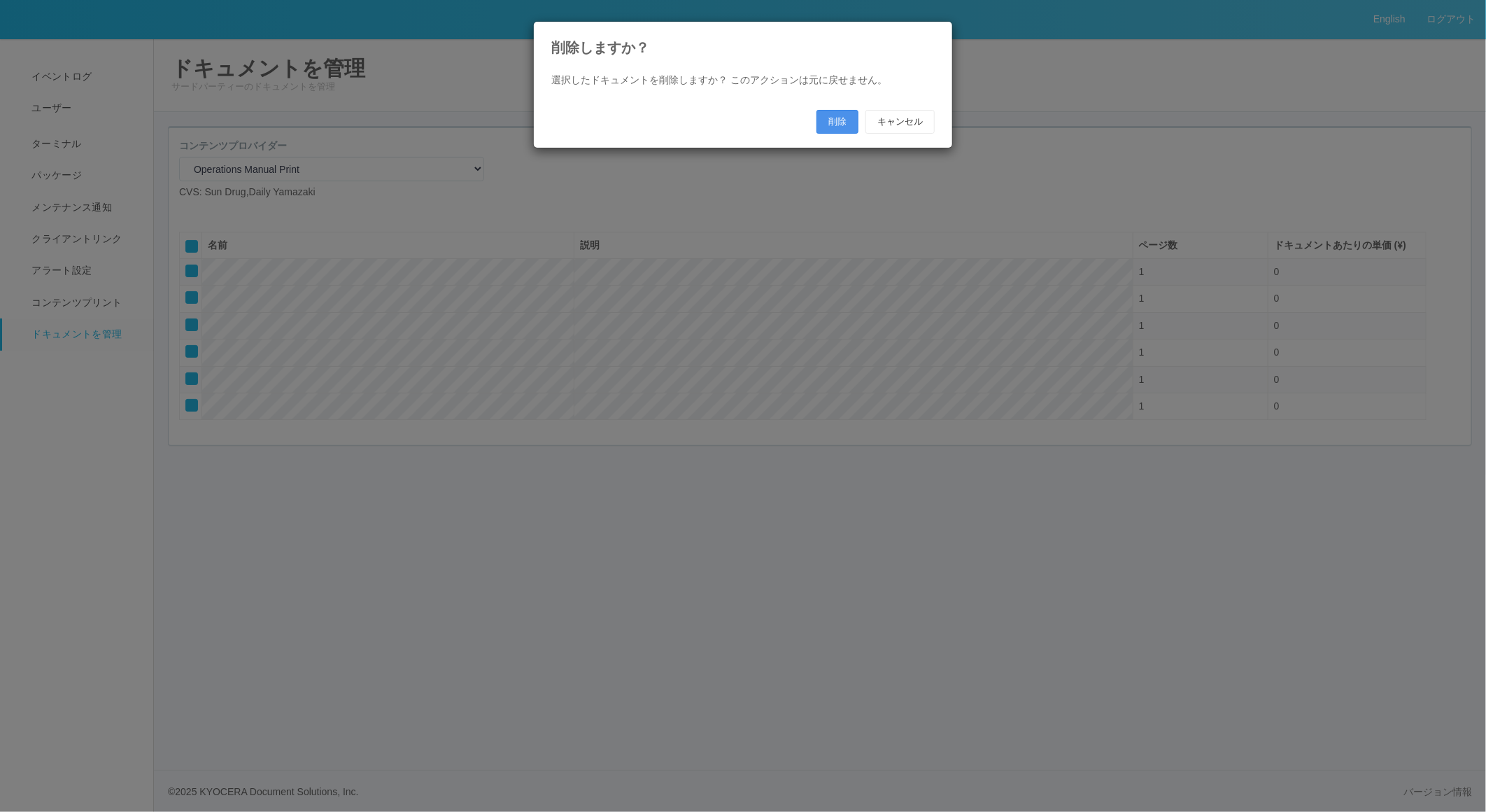
click at [479, 114] on button "削除" at bounding box center [837, 121] width 42 height 24
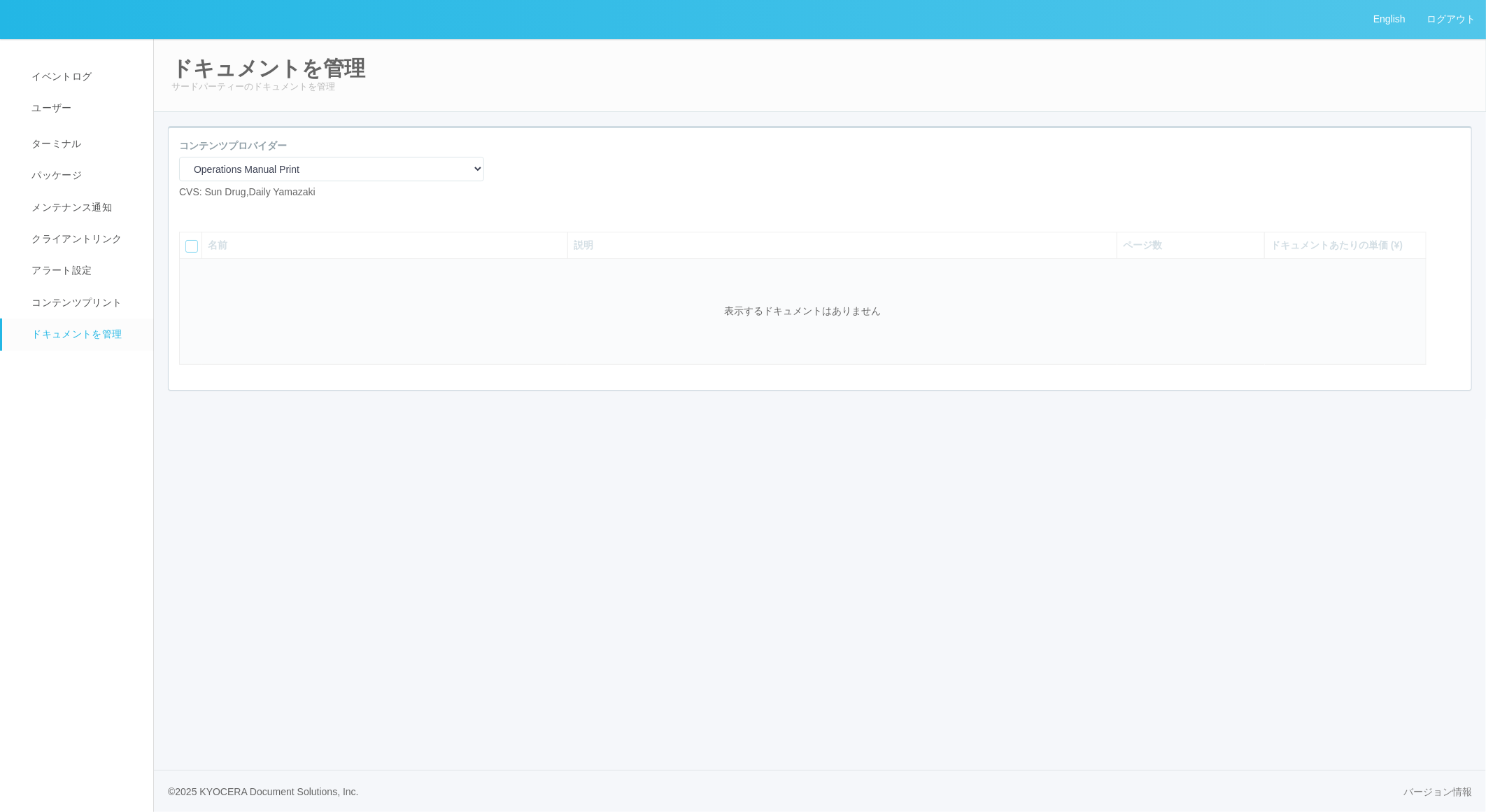
click at [190, 211] on icon at bounding box center [190, 211] width 0 height 0
select select "A4"
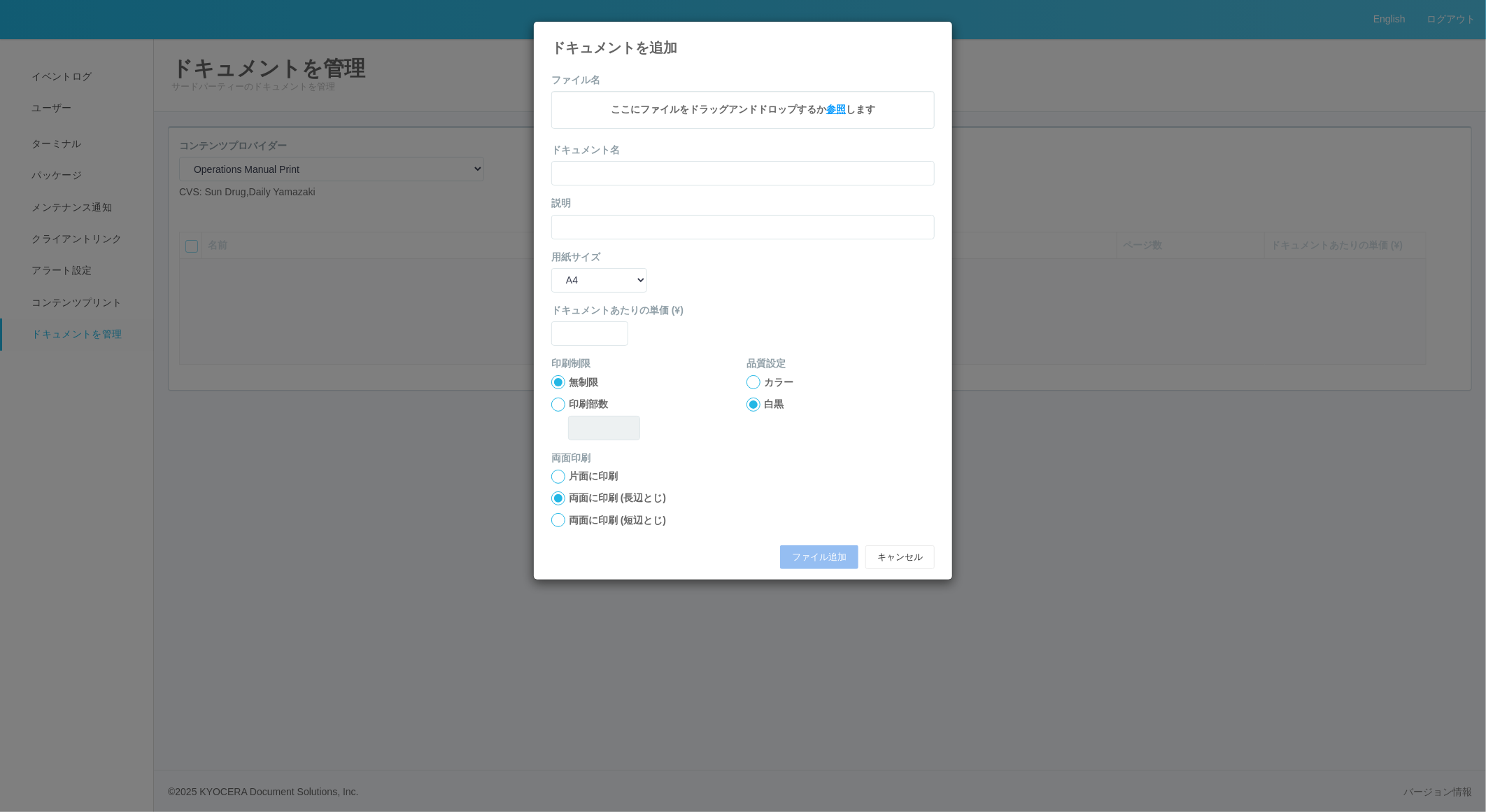
click at [479, 103] on span "参照" at bounding box center [836, 108] width 19 height 11
click at [479, 181] on input "text" at bounding box center [743, 176] width 384 height 24
type input "A4"
type input "0"
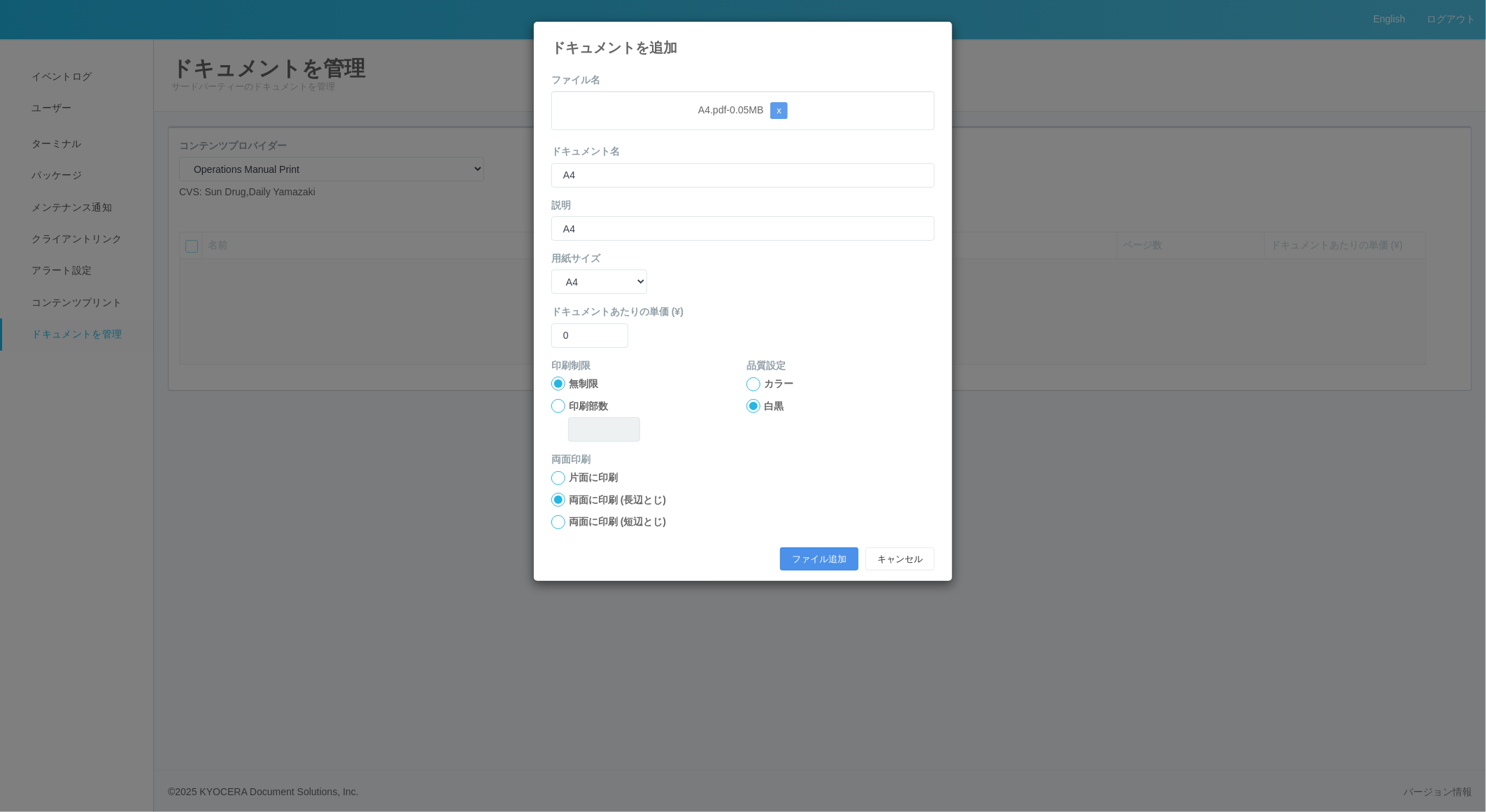
click at [479, 551] on button "ファイル追加" at bounding box center [819, 559] width 79 height 24
